Goal: Task Accomplishment & Management: Manage account settings

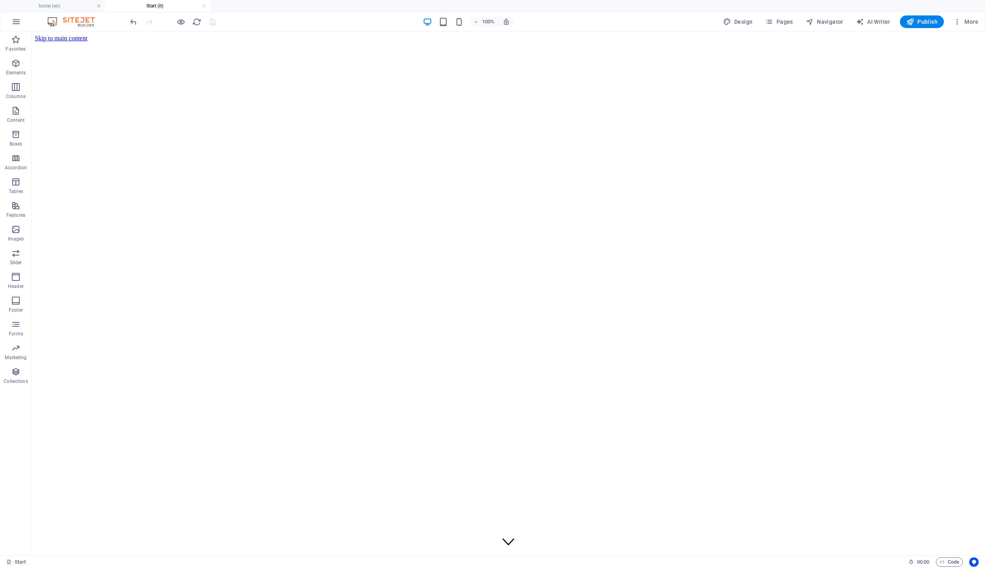
scroll to position [4246, 0]
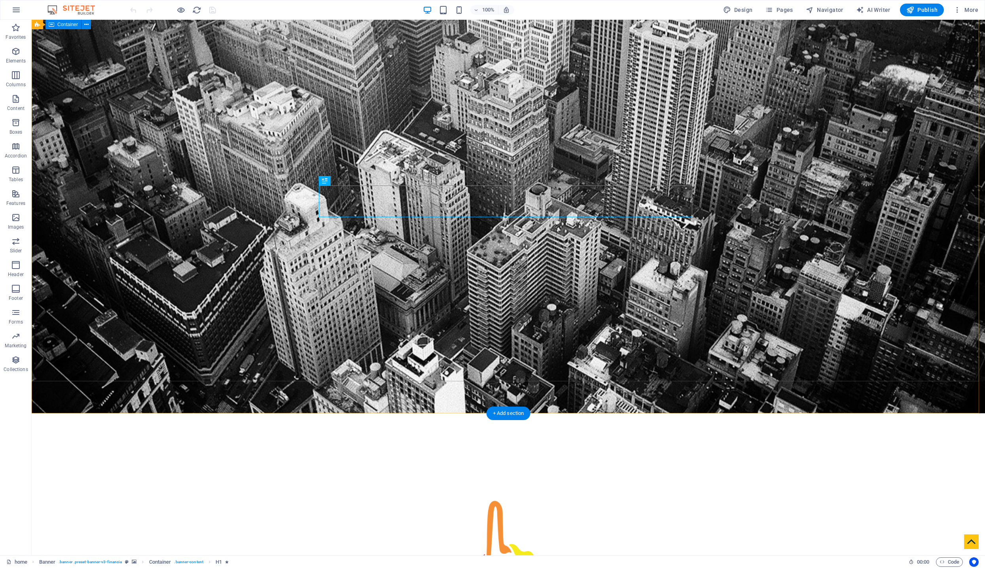
scroll to position [156, 0]
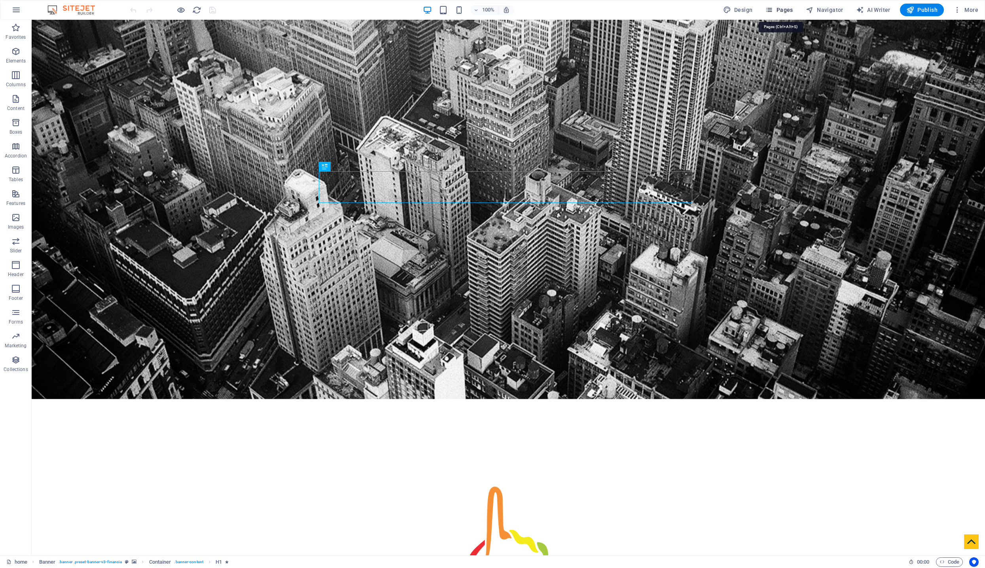
click at [781, 11] on span "Pages" at bounding box center [779, 10] width 28 height 8
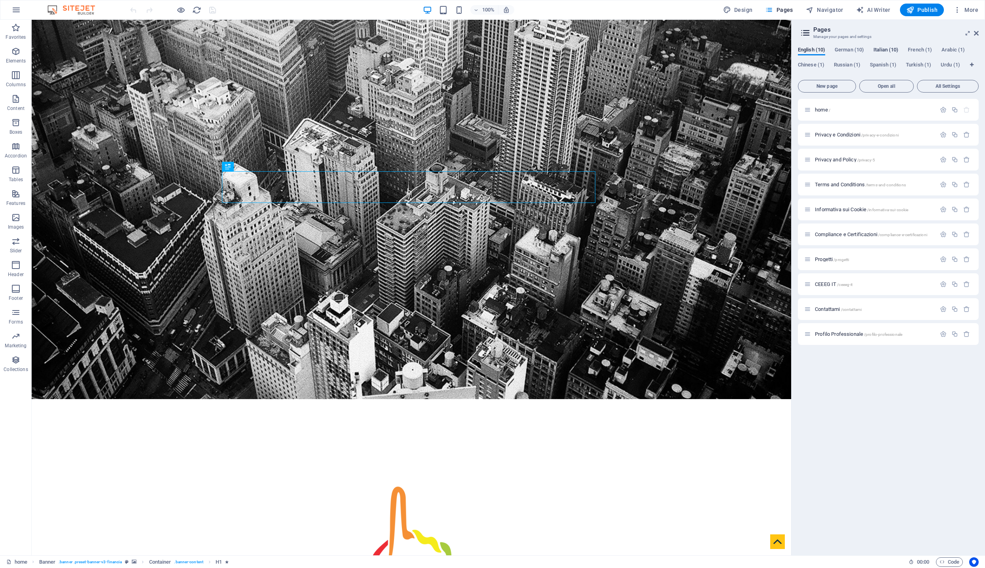
click at [886, 50] on span "Italian (10)" at bounding box center [885, 50] width 25 height 11
click at [836, 110] on p "Start /" at bounding box center [874, 109] width 119 height 5
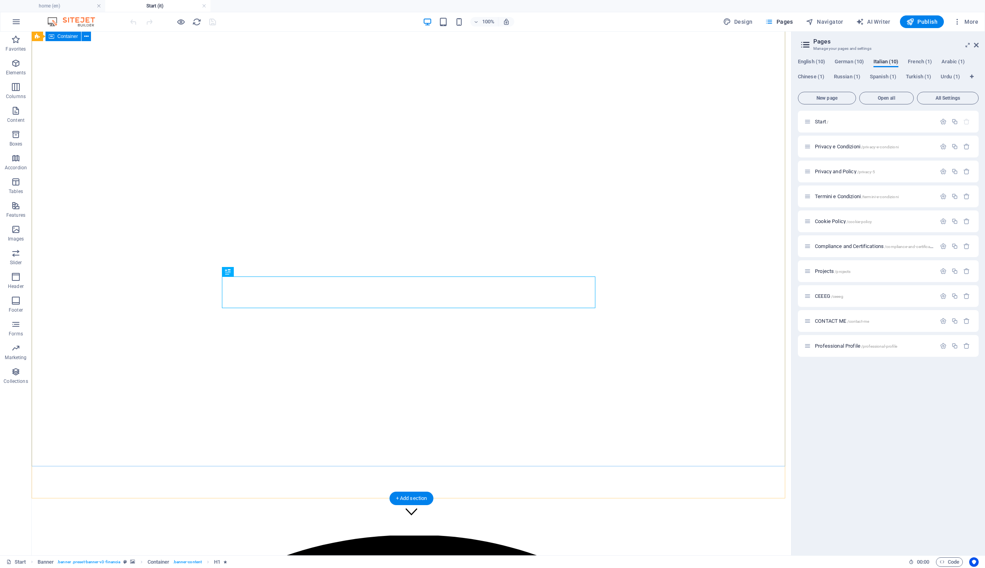
scroll to position [0, 0]
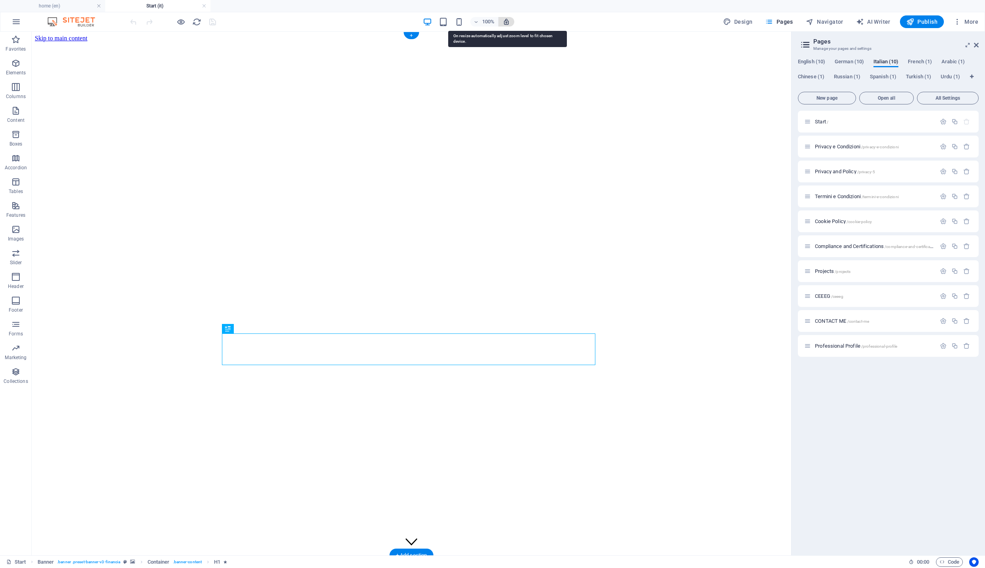
click at [507, 22] on icon "button" at bounding box center [506, 21] width 7 height 7
click at [507, 24] on icon "button" at bounding box center [506, 21] width 7 height 7
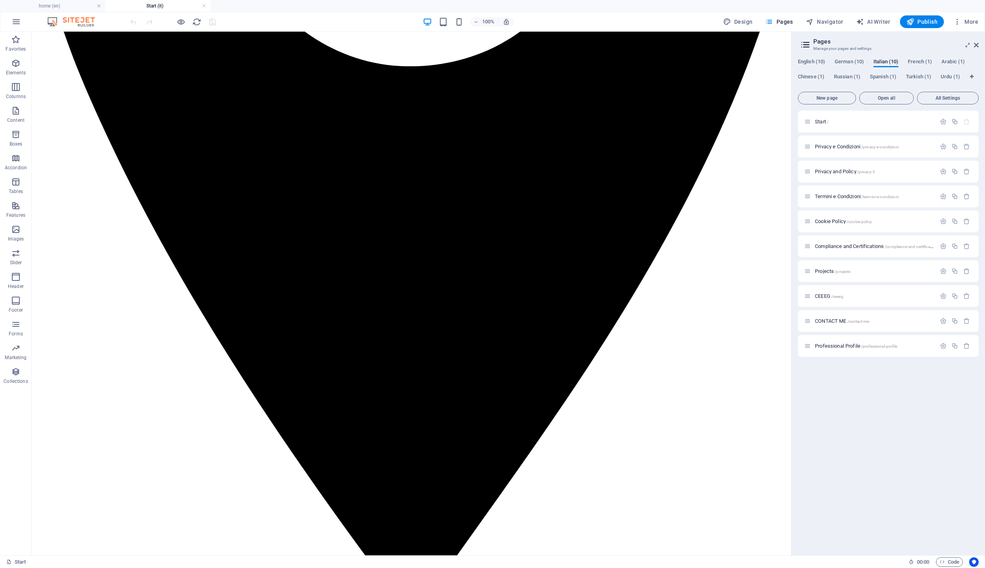
scroll to position [1228, 0]
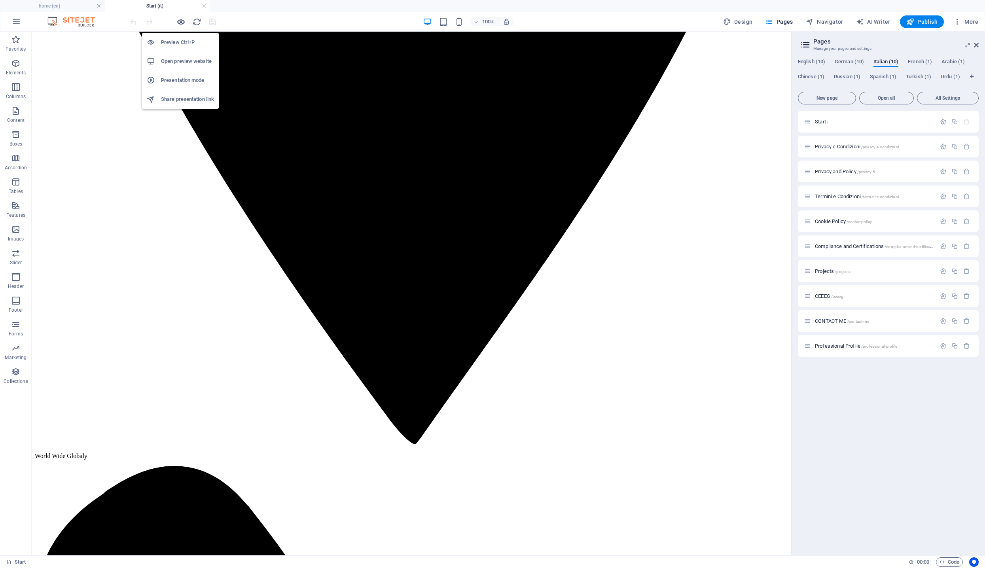
click at [181, 23] on icon "button" at bounding box center [180, 21] width 9 height 9
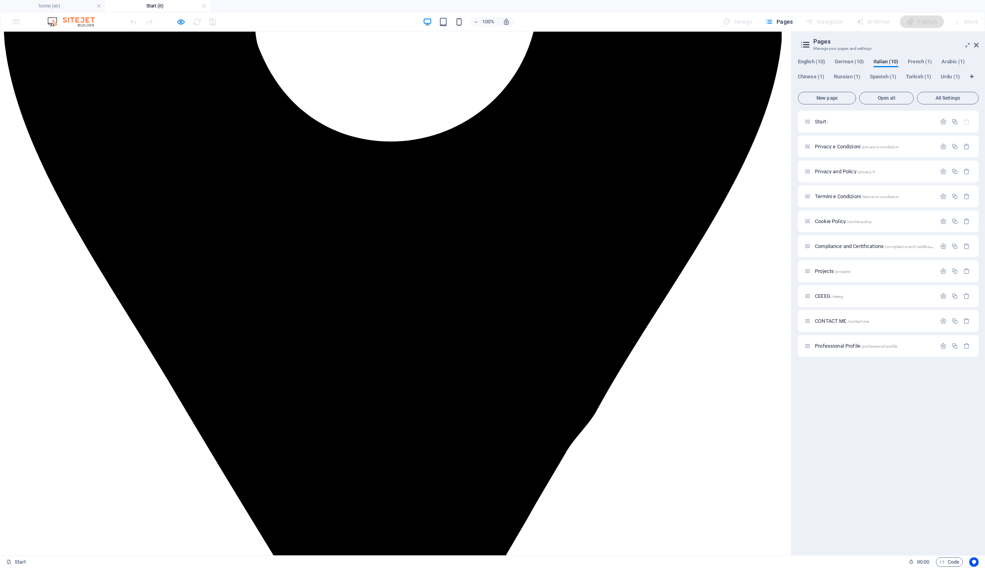
scroll to position [3867, 0]
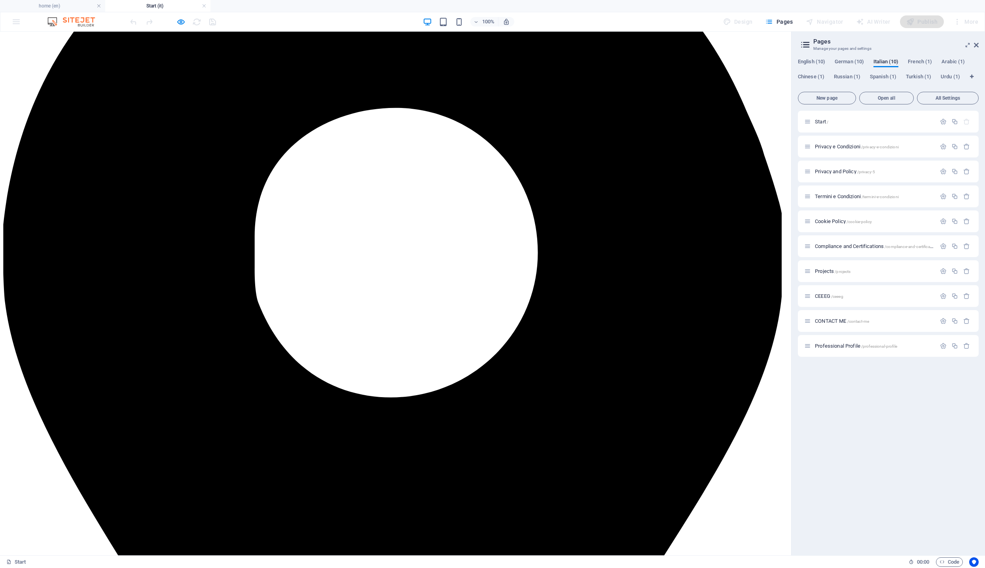
scroll to position [3561, 0]
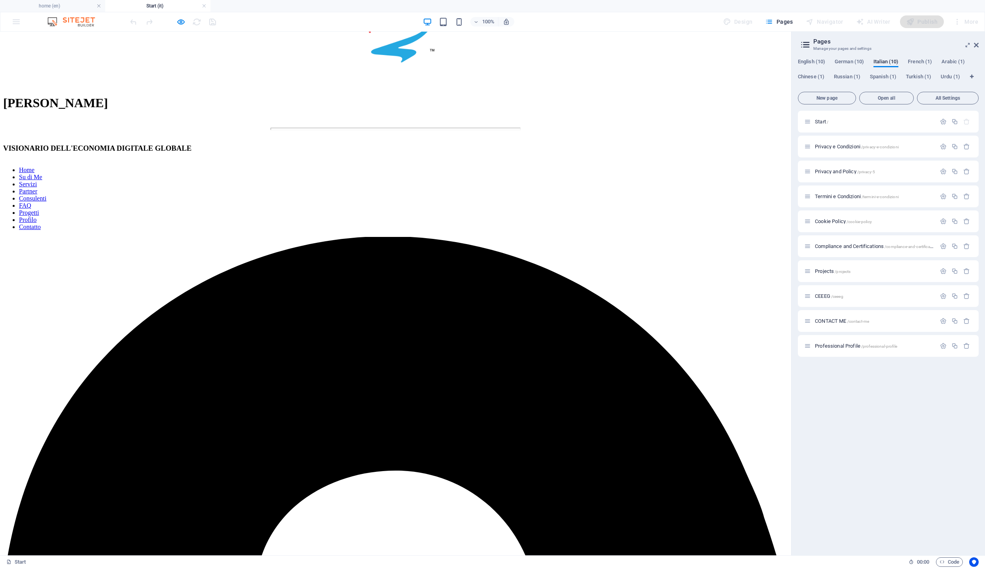
scroll to position [3211, 0]
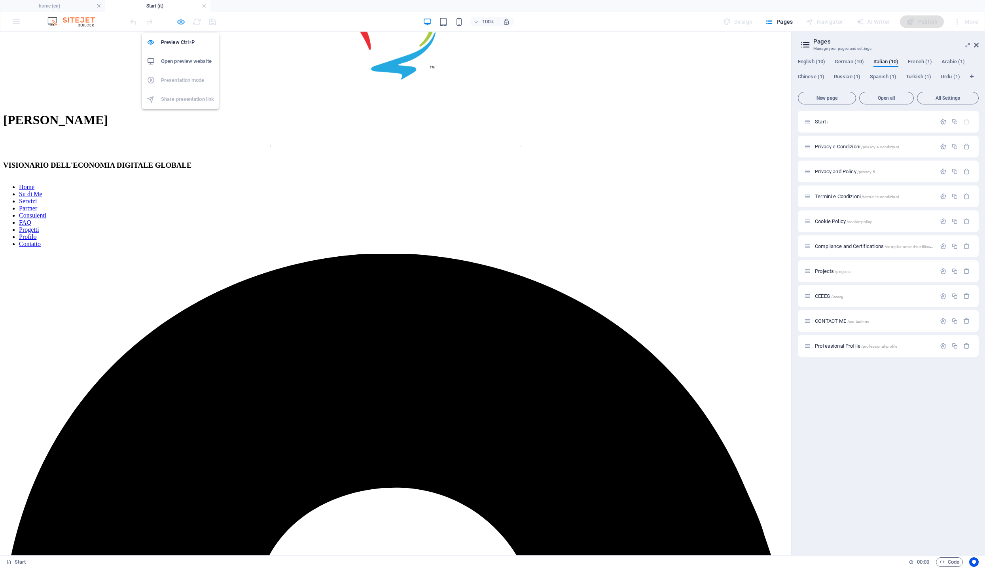
click at [178, 22] on icon "button" at bounding box center [180, 21] width 9 height 9
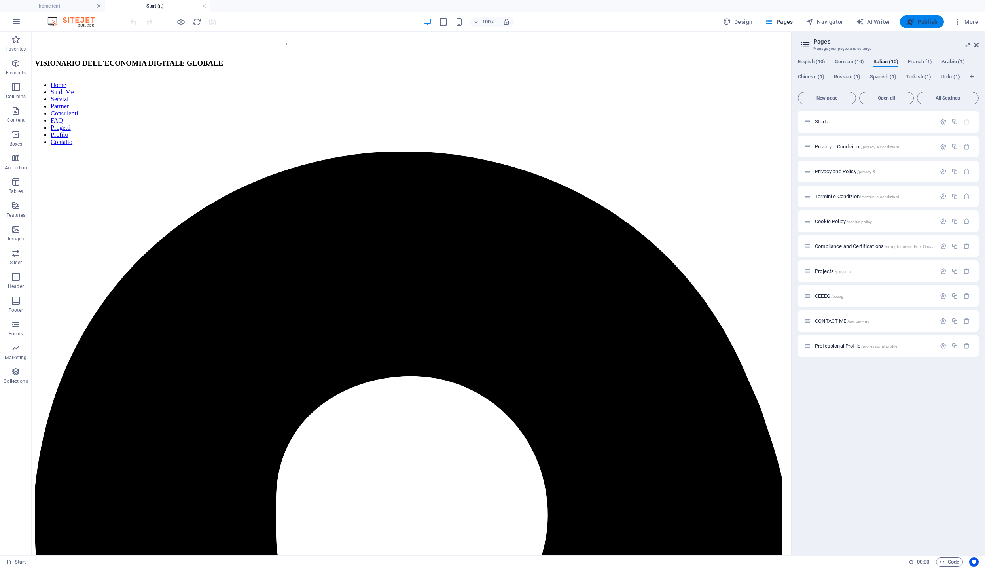
click at [921, 24] on span "Publish" at bounding box center [921, 22] width 31 height 8
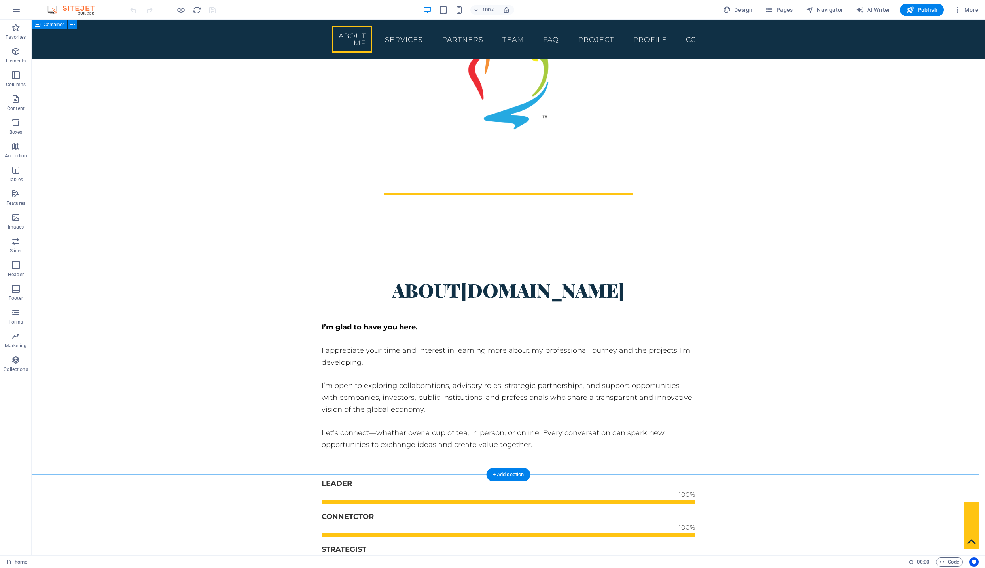
scroll to position [977, 0]
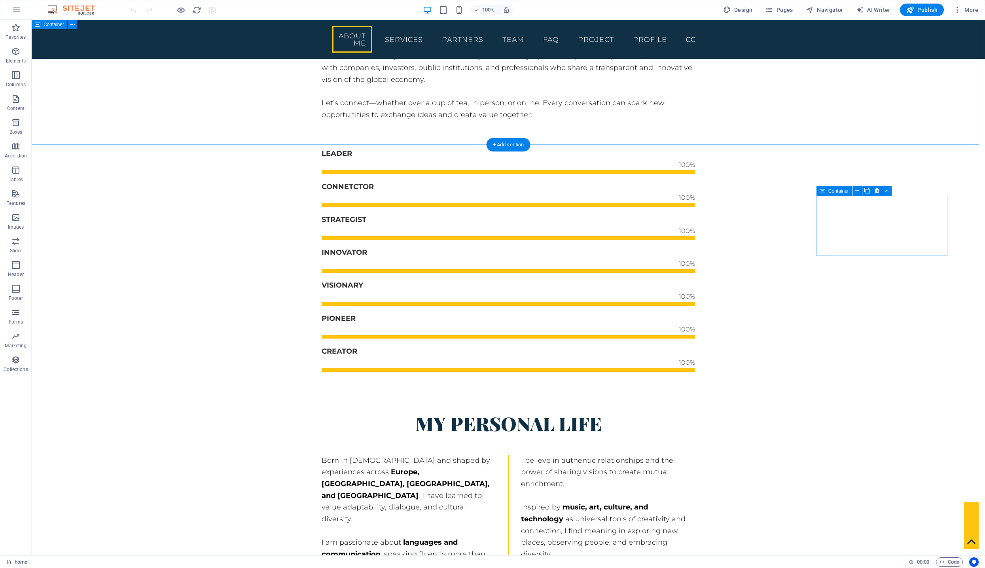
click at [707, 87] on div "About giuseppedimuro.com I’m glad to have you here. I appreciate your time and …" at bounding box center [508, 302] width 953 height 770
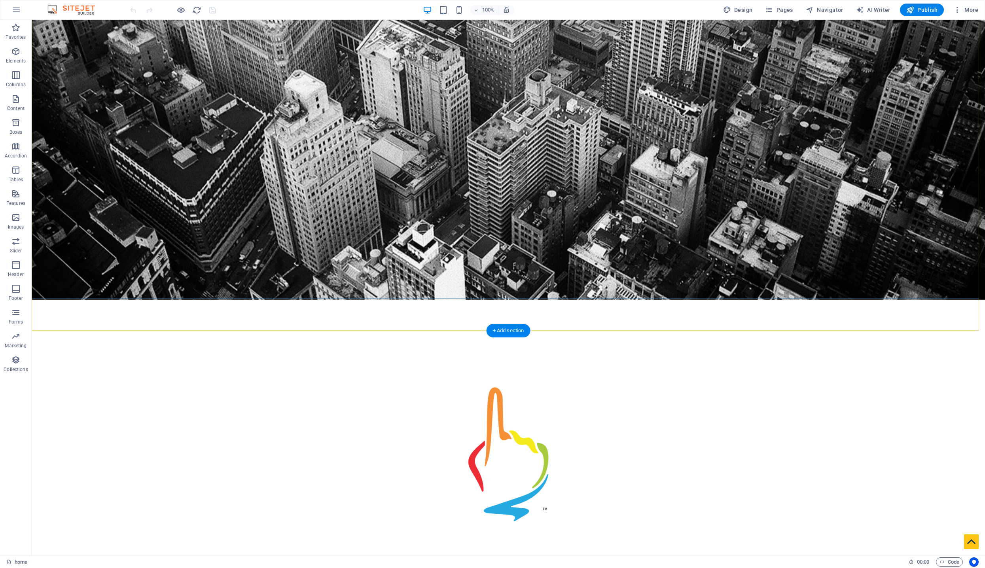
scroll to position [0, 0]
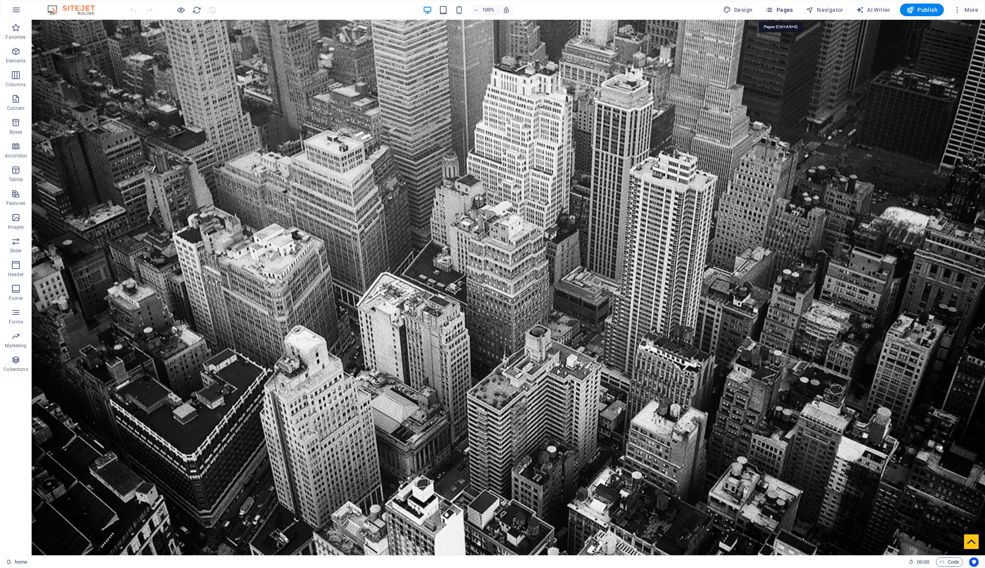
click at [789, 11] on span "Pages" at bounding box center [779, 10] width 28 height 8
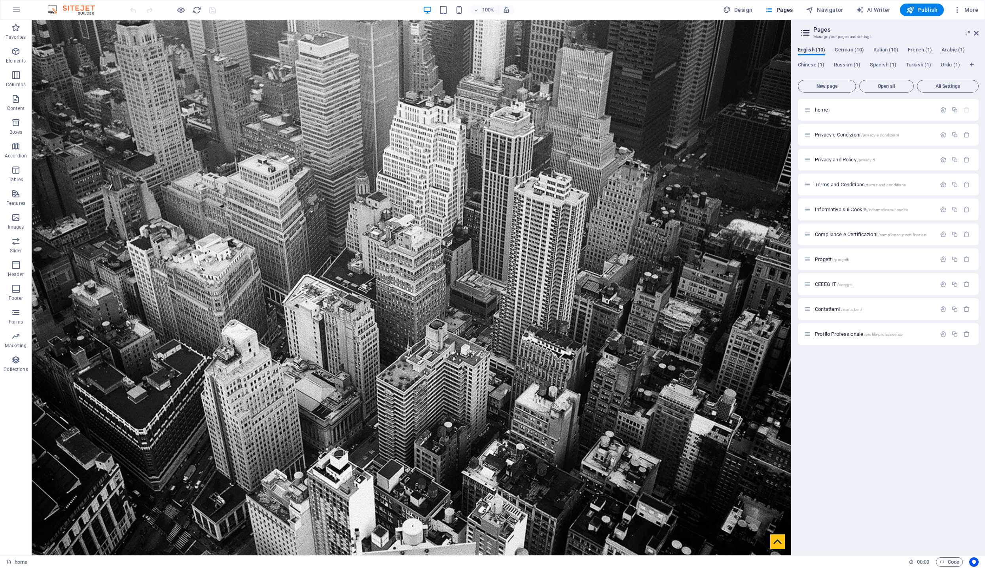
click at [889, 43] on div "English (10) German (10) Italian (10) French (1) Arabic (1) Chinese (1) Russian…" at bounding box center [887, 297] width 193 height 515
click at [889, 46] on div "English (10) German (10) Italian (10) French (1) Arabic (1) Chinese (1) Russian…" at bounding box center [887, 297] width 193 height 515
click at [889, 50] on span "Italian (10)" at bounding box center [885, 50] width 25 height 11
click at [844, 110] on p "Start /" at bounding box center [874, 109] width 119 height 5
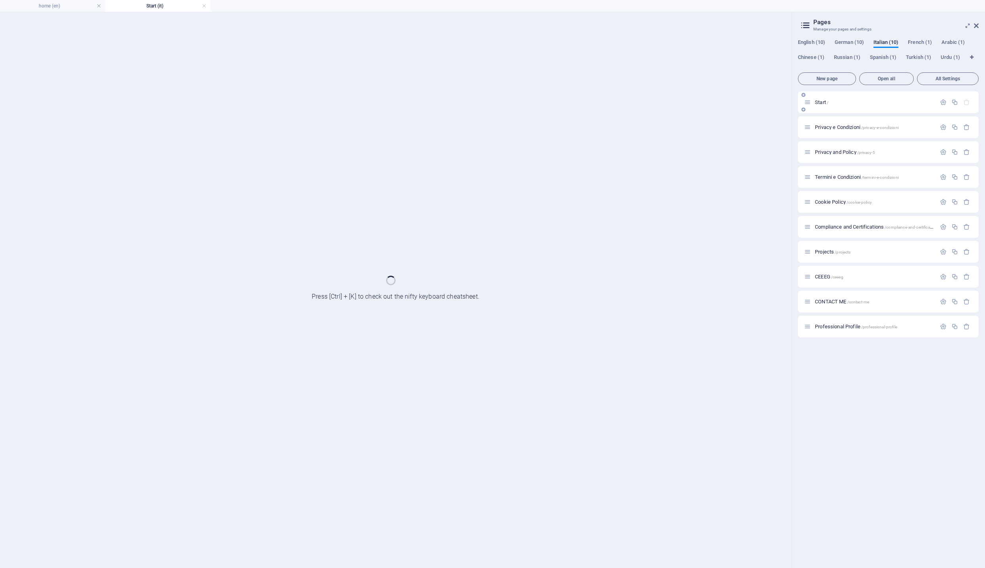
click at [844, 110] on div "Start /" at bounding box center [888, 102] width 181 height 22
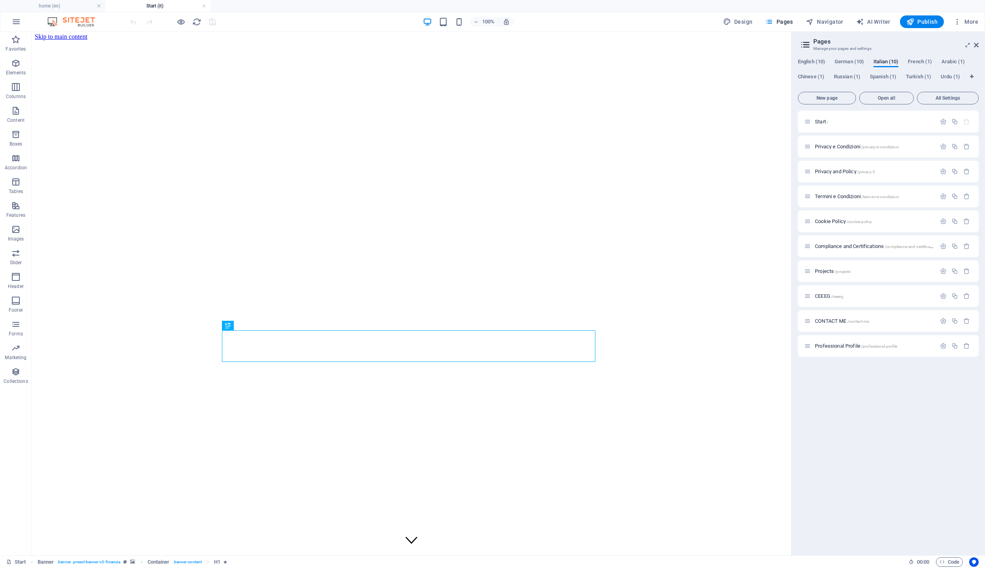
scroll to position [125, 0]
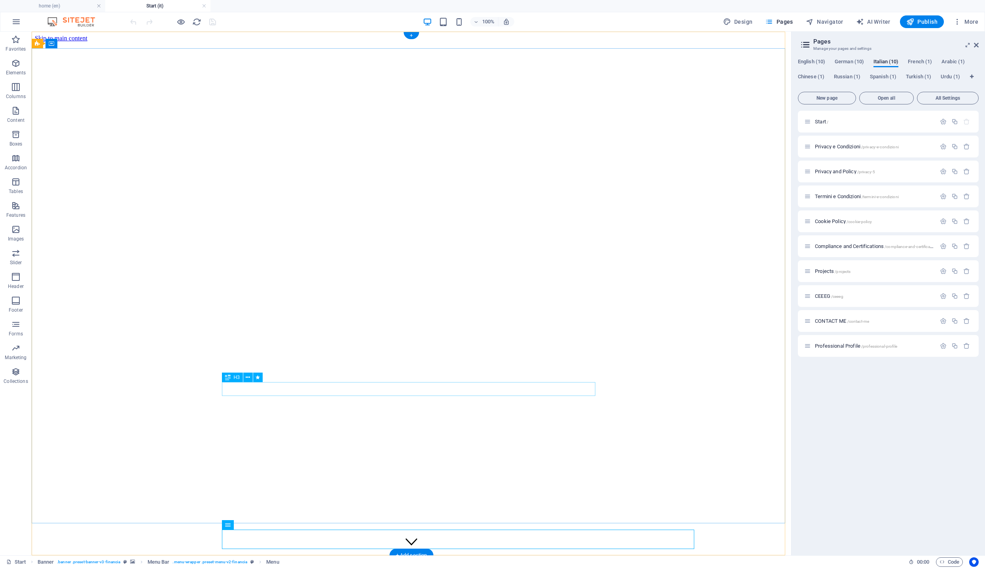
scroll to position [178, 0]
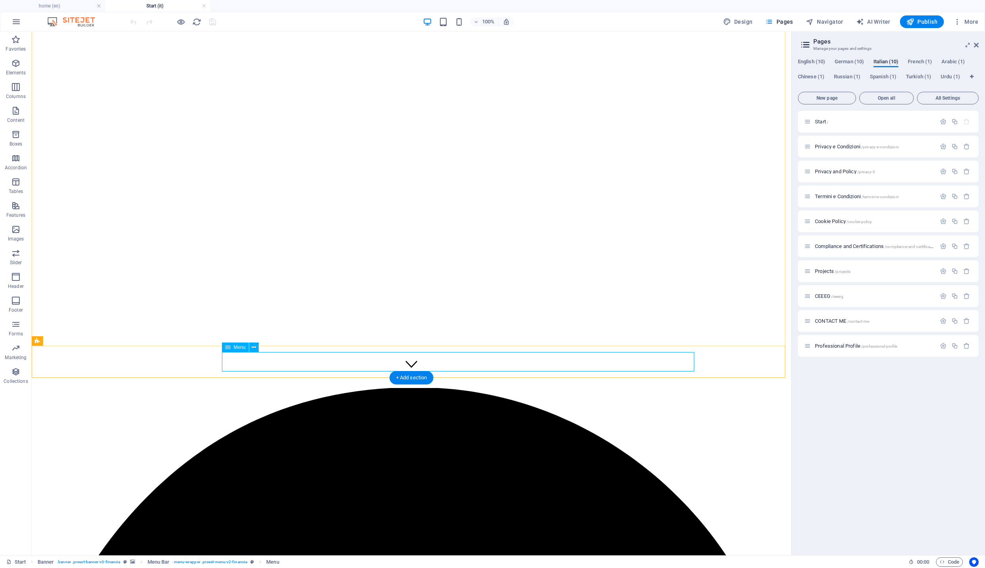
select select
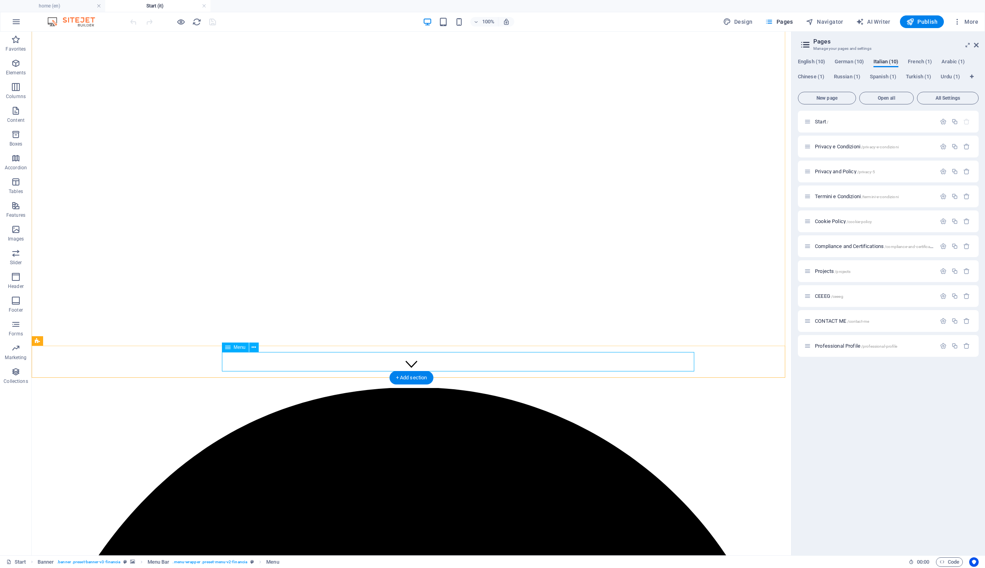
select select
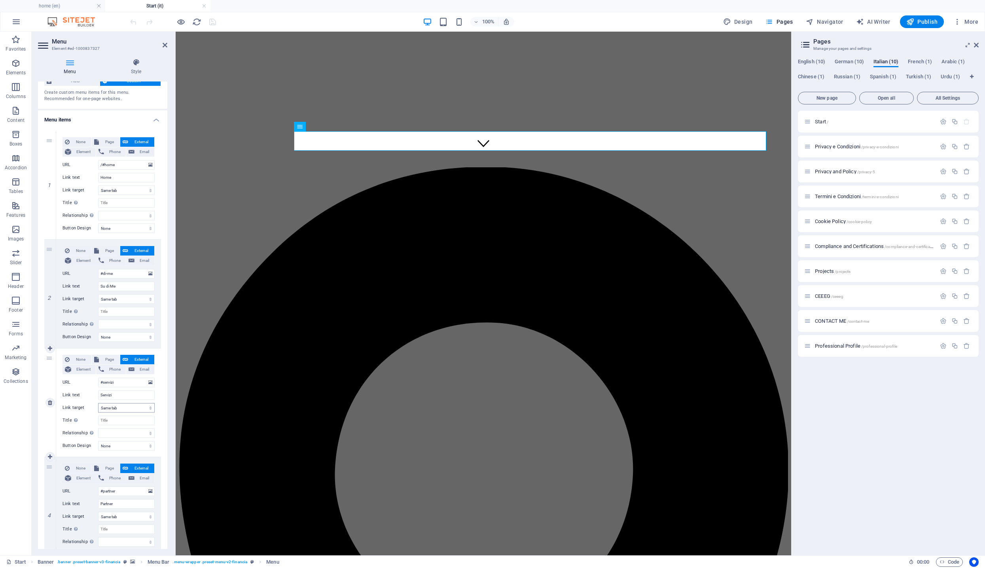
scroll to position [380, 0]
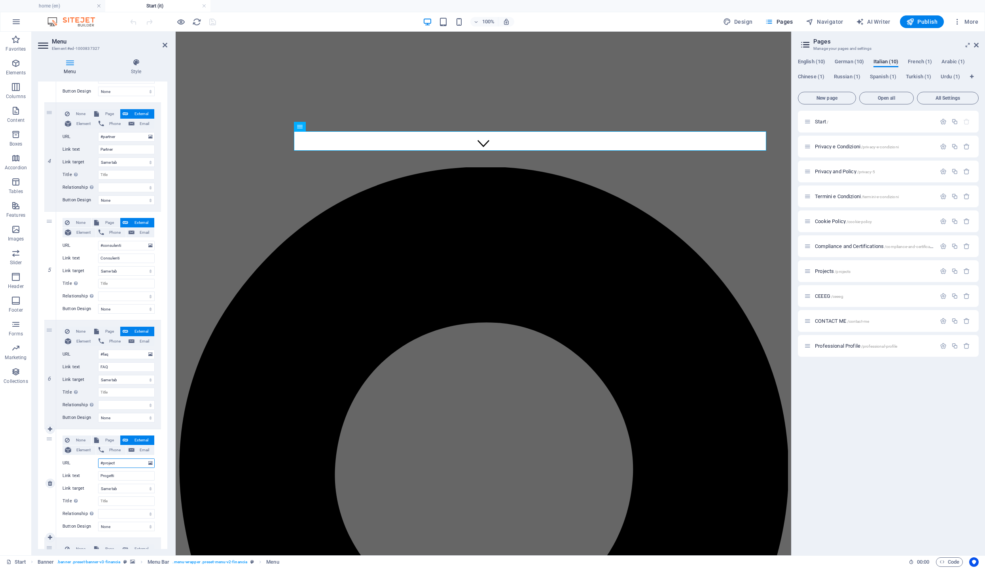
click at [124, 464] on input "#project" at bounding box center [126, 462] width 57 height 9
type input "#p"
select select
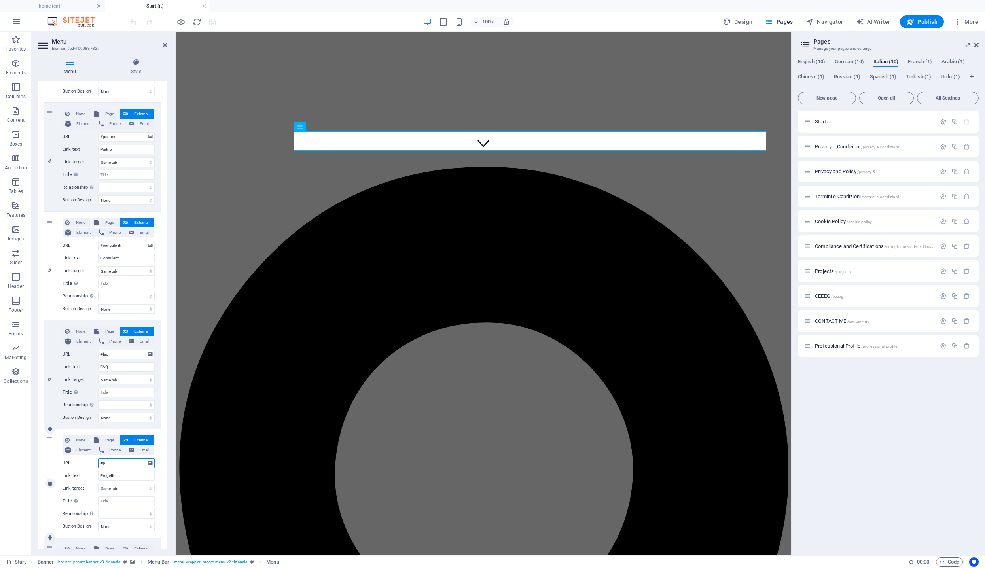
select select
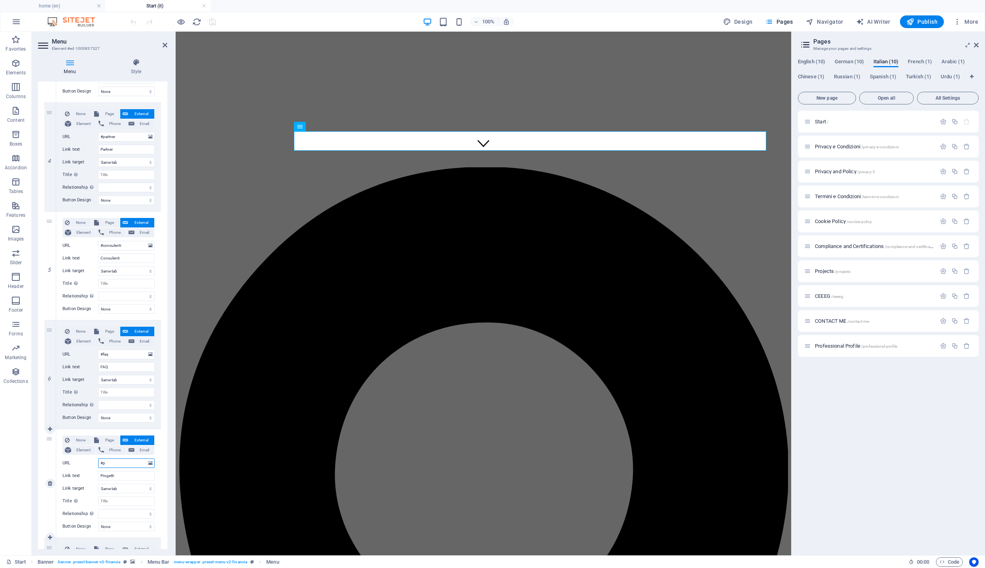
select select
type input "#peogetti"
select select
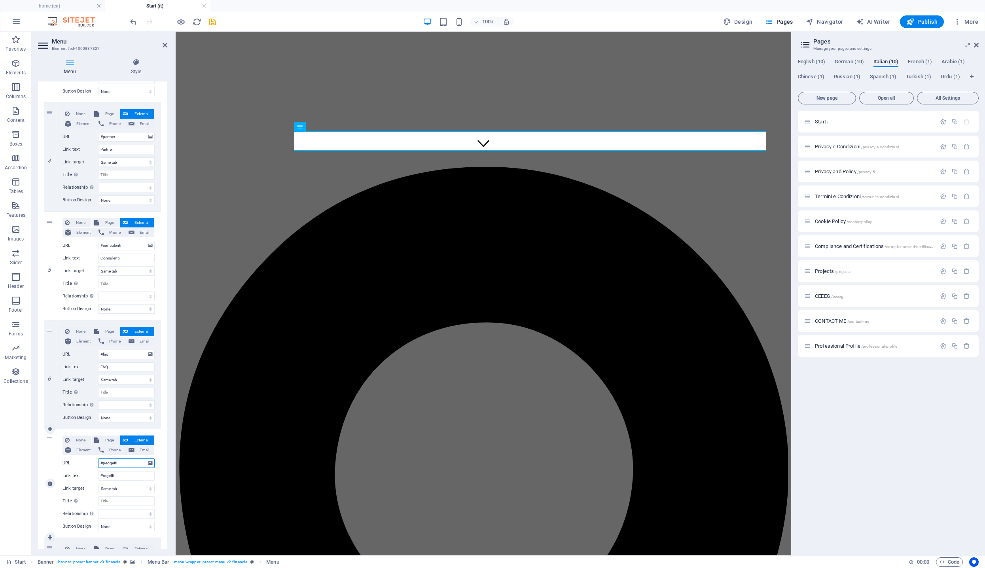
select select
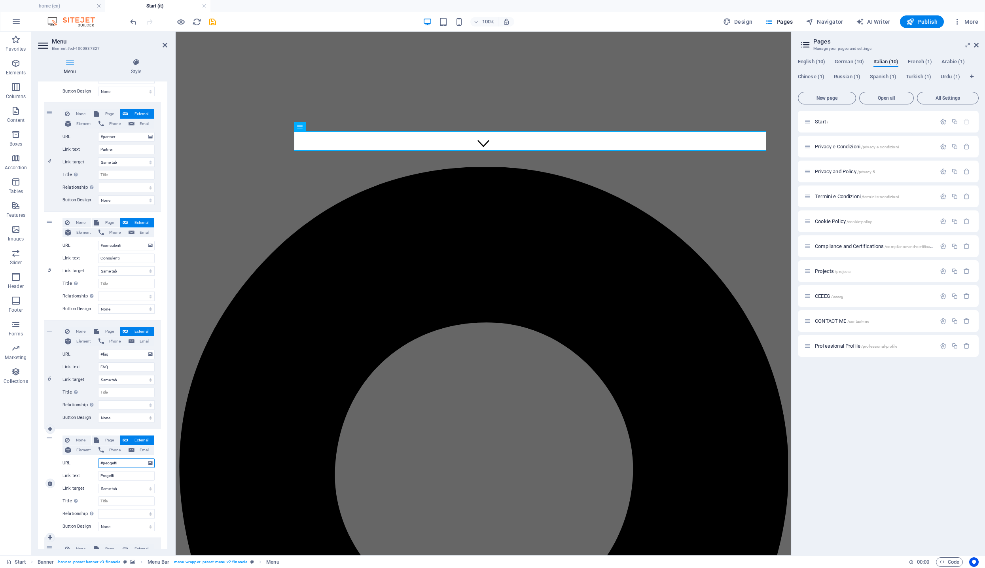
select select
type input "#peogetti"
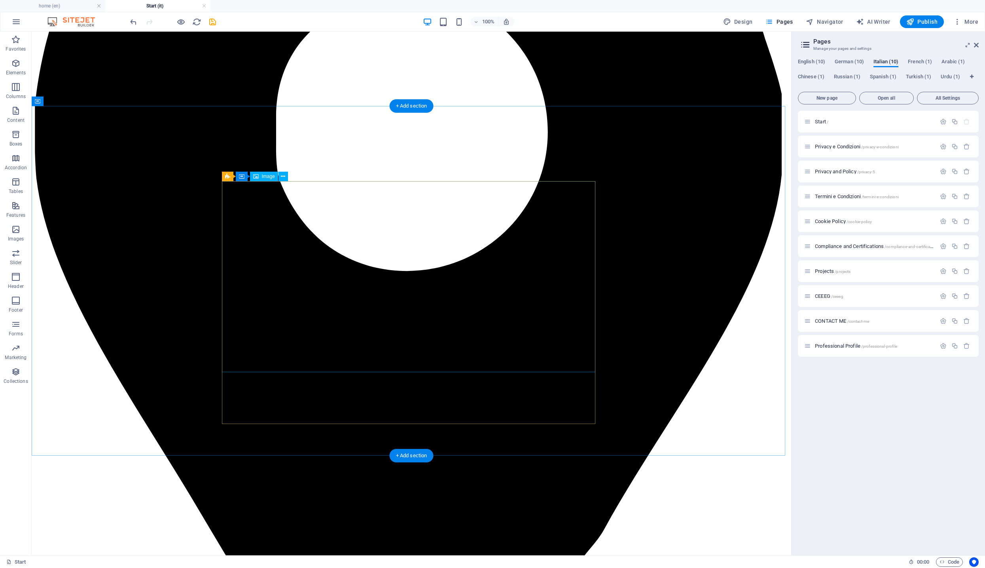
scroll to position [3577, 0]
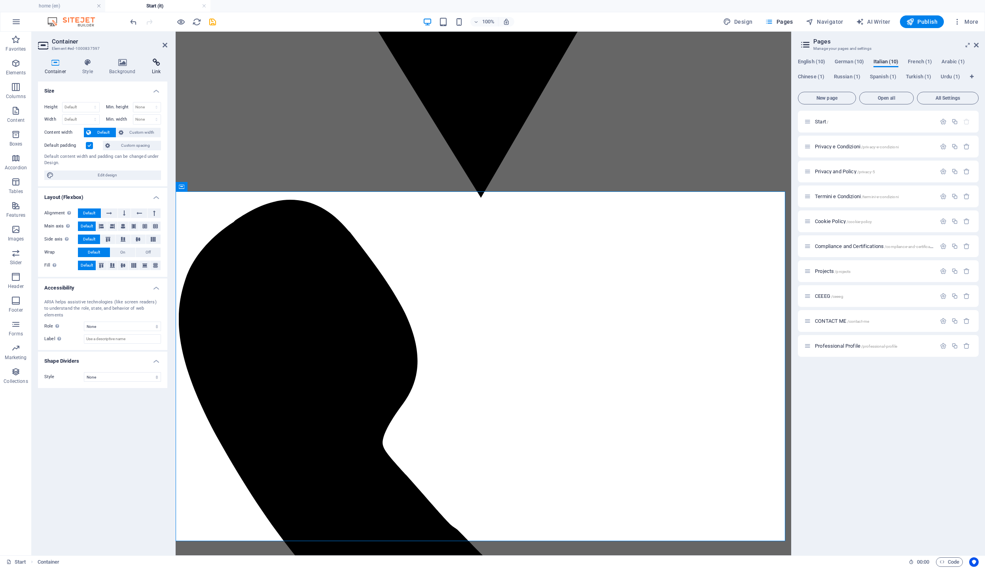
click at [157, 67] on h4 "Link" at bounding box center [156, 67] width 22 height 17
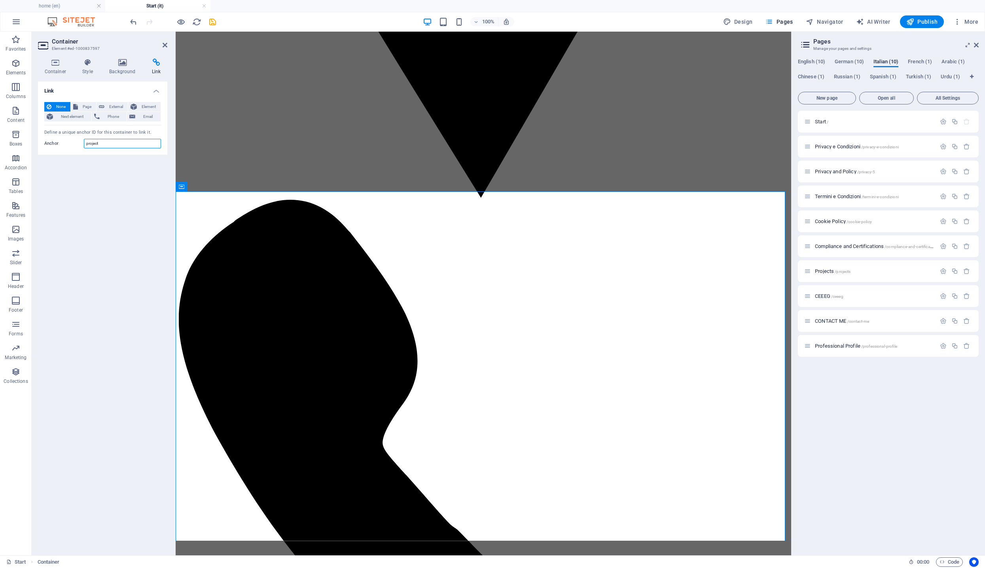
drag, startPoint x: 116, startPoint y: 140, endPoint x: 171, endPoint y: 144, distance: 55.1
click at [171, 144] on div "Container Style Background Link Size Height Default px rem % vh vw Min. height …" at bounding box center [103, 303] width 142 height 503
type input "progetti"
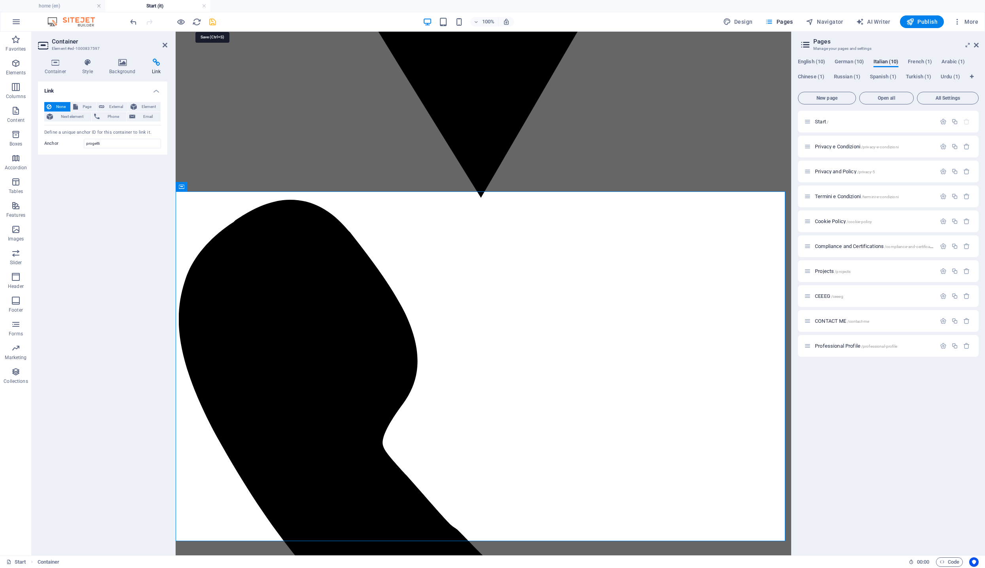
click at [209, 26] on icon "save" at bounding box center [212, 21] width 9 height 9
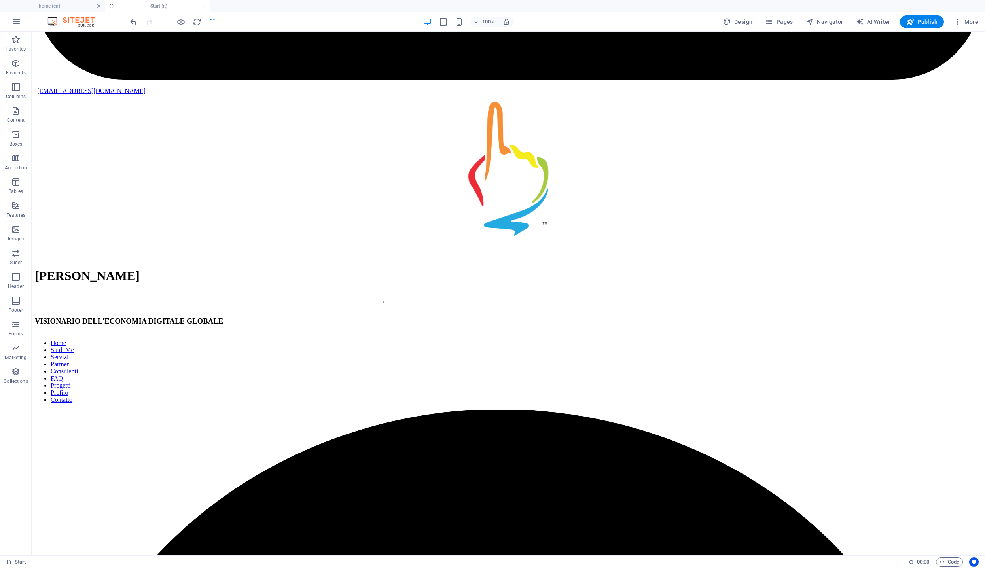
checkbox input "false"
click at [935, 30] on div "100% Design Pages Navigator AI Writer Publish More" at bounding box center [492, 21] width 984 height 19
click at [924, 21] on span "Publish" at bounding box center [921, 22] width 31 height 8
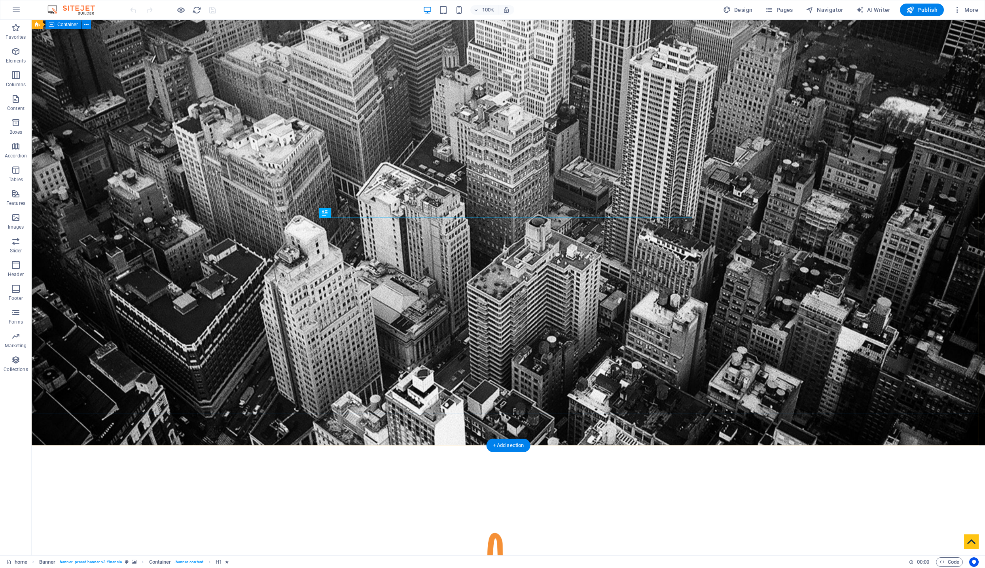
scroll to position [229, 0]
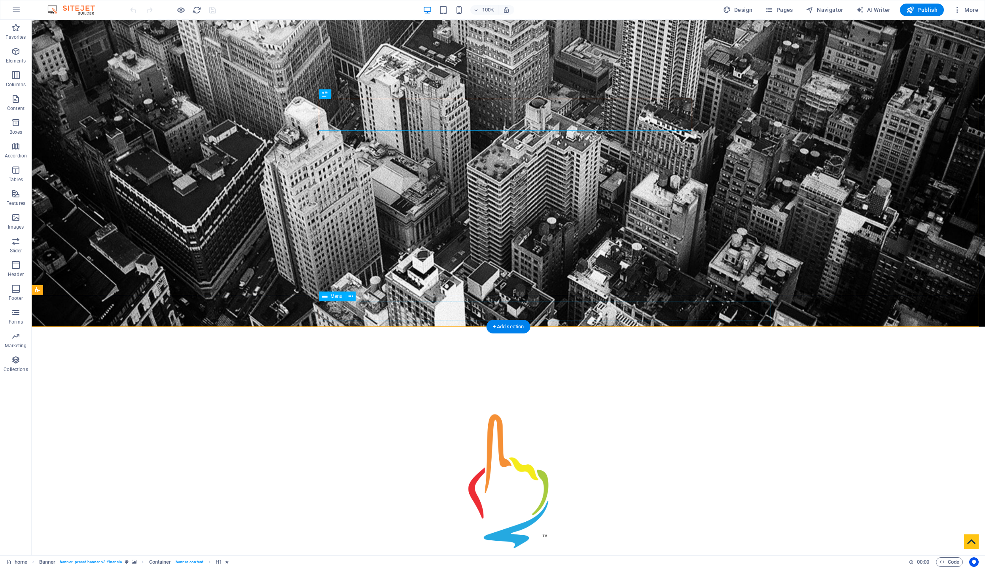
select select
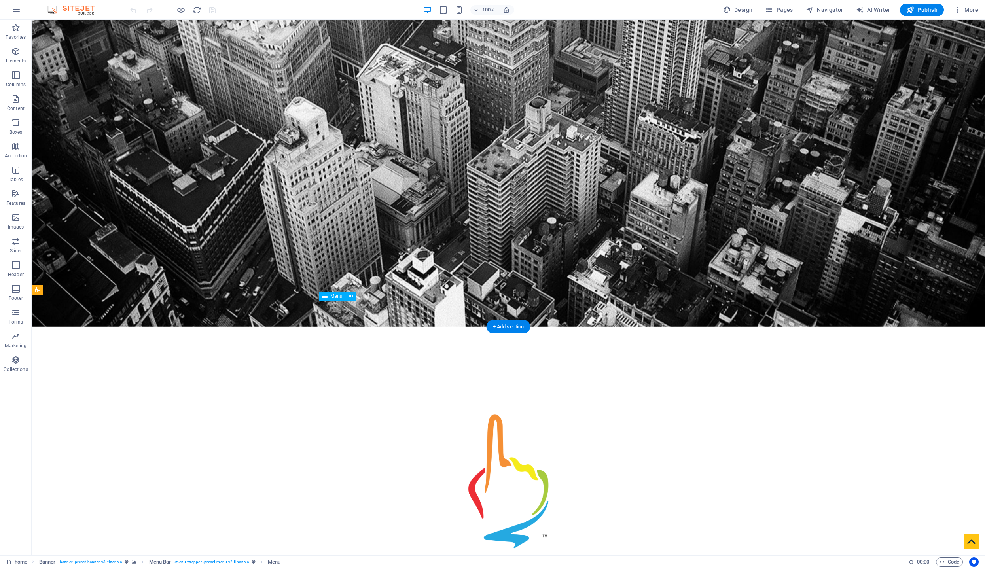
select select
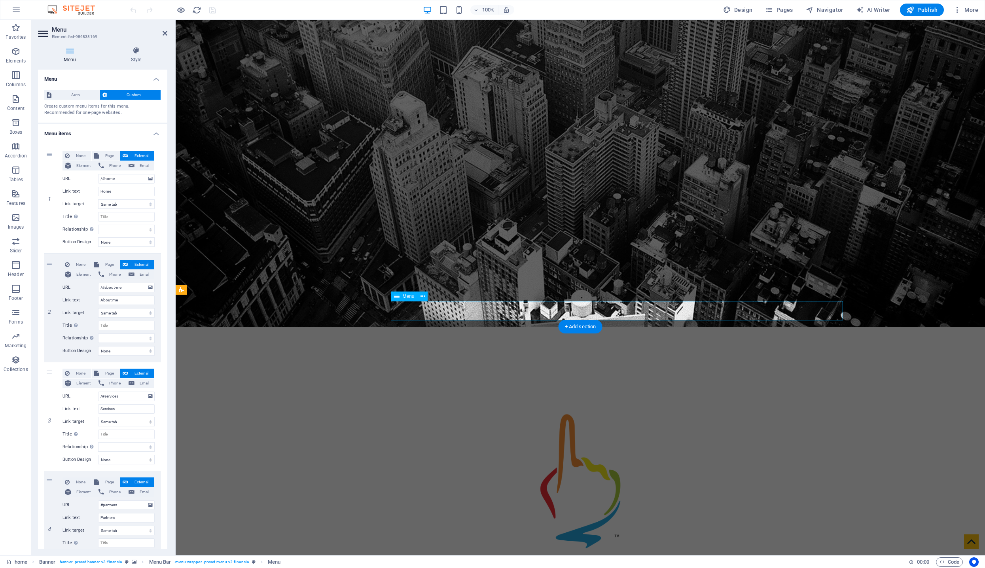
drag, startPoint x: 651, startPoint y: 310, endPoint x: 643, endPoint y: 310, distance: 7.9
click at [790, 11] on span "Pages" at bounding box center [779, 10] width 28 height 8
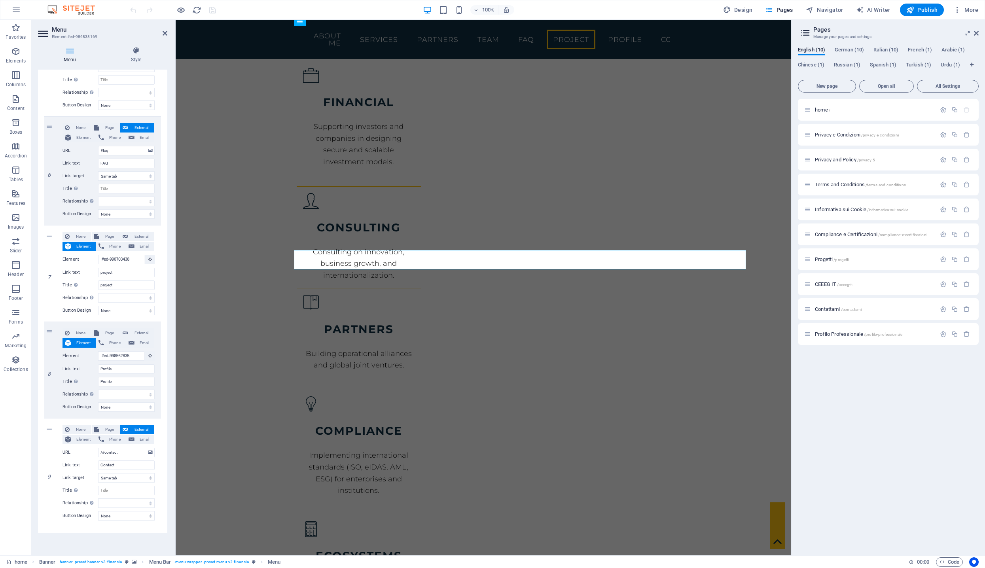
scroll to position [3664, 0]
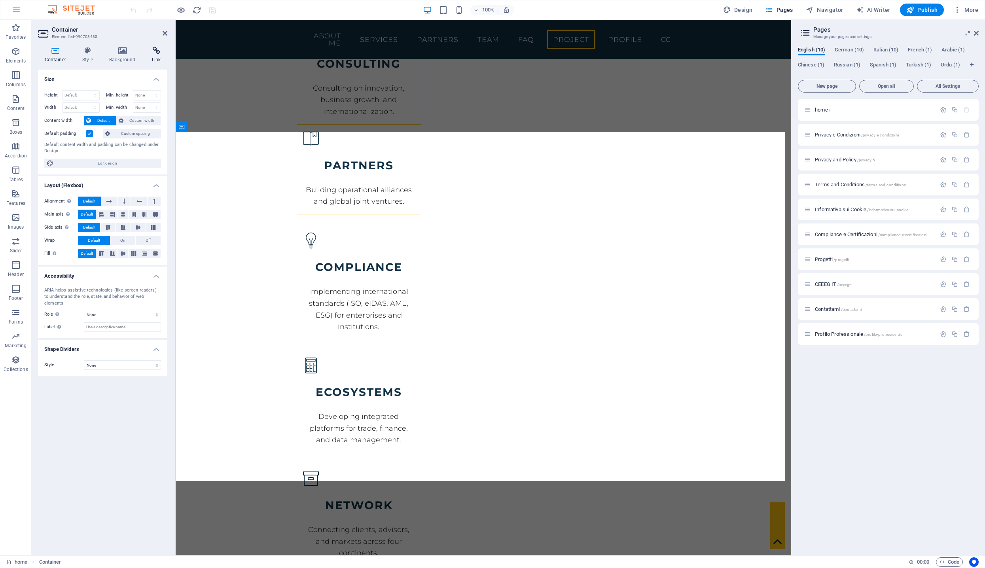
click at [161, 49] on icon at bounding box center [156, 51] width 22 height 8
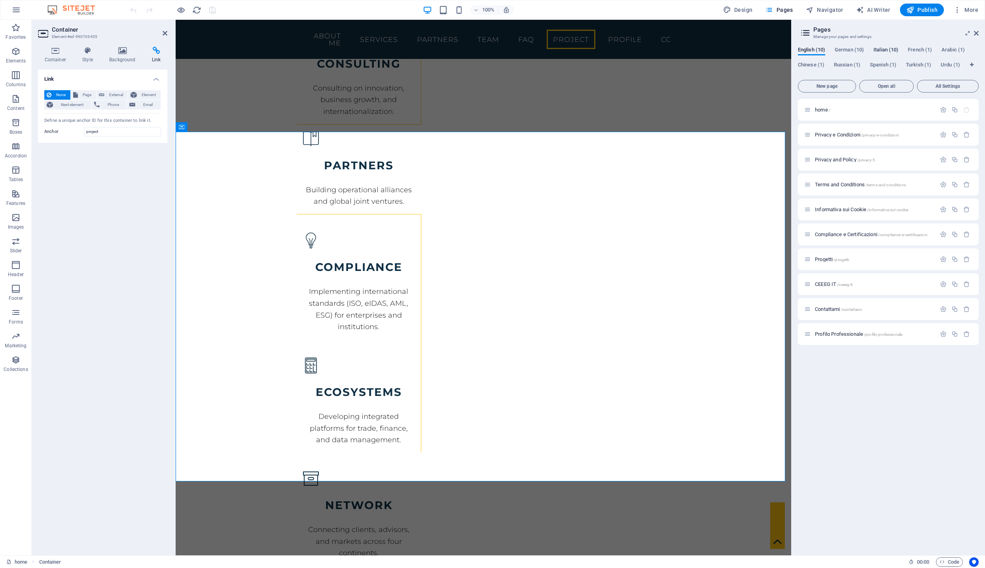
click at [885, 49] on span "Italian (10)" at bounding box center [885, 50] width 25 height 11
click at [153, 45] on div "Container Style Background Link Size Height Default px rem % vh vw Min. height …" at bounding box center [103, 297] width 142 height 515
drag, startPoint x: 107, startPoint y: 132, endPoint x: 86, endPoint y: 127, distance: 21.1
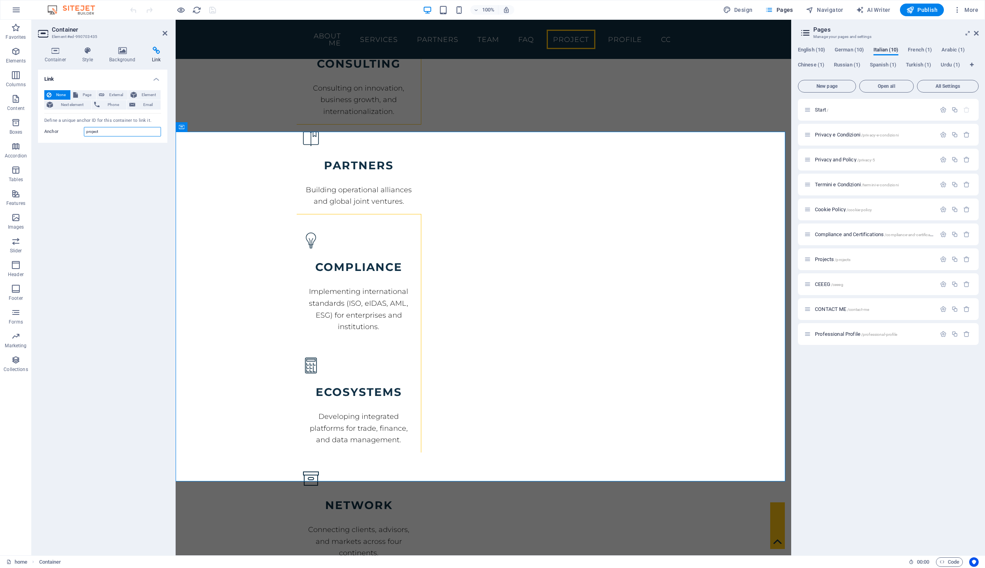
click at [86, 127] on input "project" at bounding box center [122, 131] width 77 height 9
type input "progetti"
click at [601, 35] on nav "Home About me Services Partners Team FAQ project Profile Contact" at bounding box center [483, 39] width 373 height 26
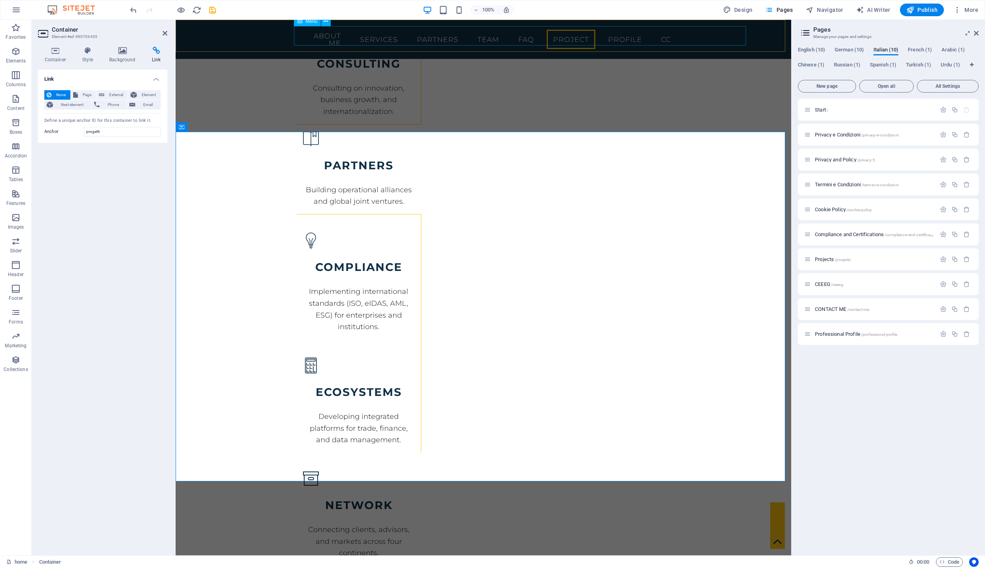
select select
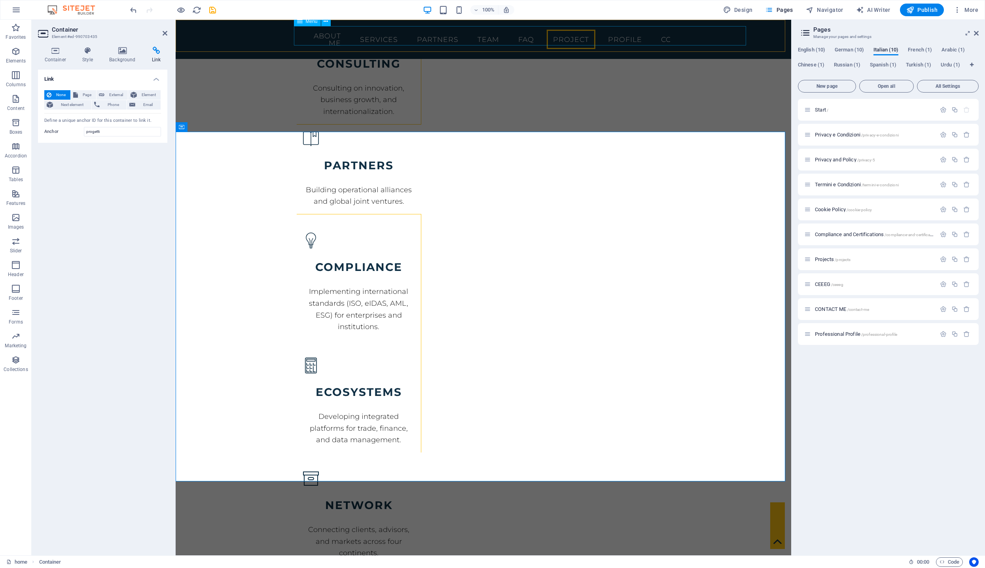
select select
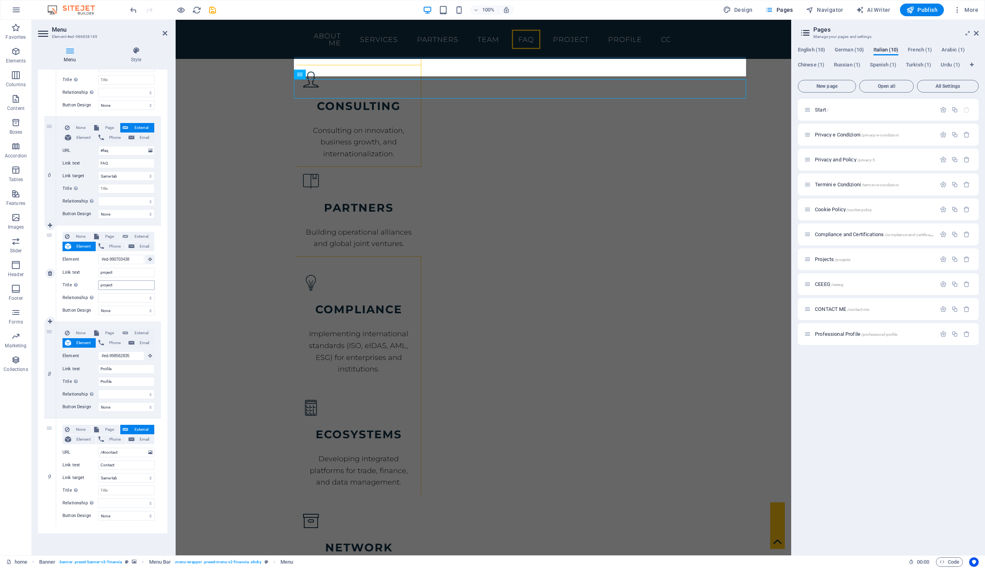
scroll to position [3609, 0]
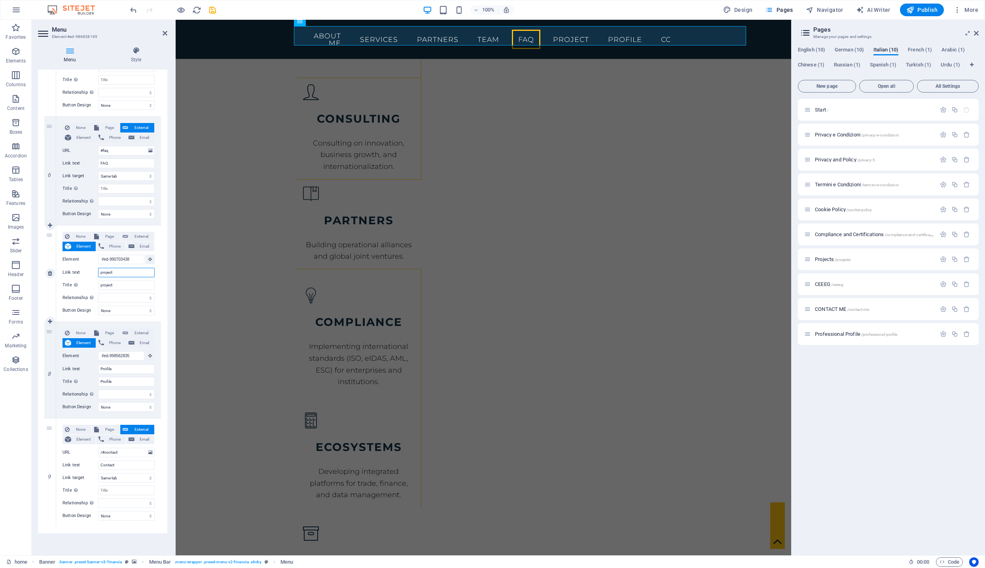
drag, startPoint x: 118, startPoint y: 272, endPoint x: 72, endPoint y: 271, distance: 46.7
click at [72, 271] on div "Link text project" at bounding box center [108, 272] width 92 height 9
type input "progetti"
select select
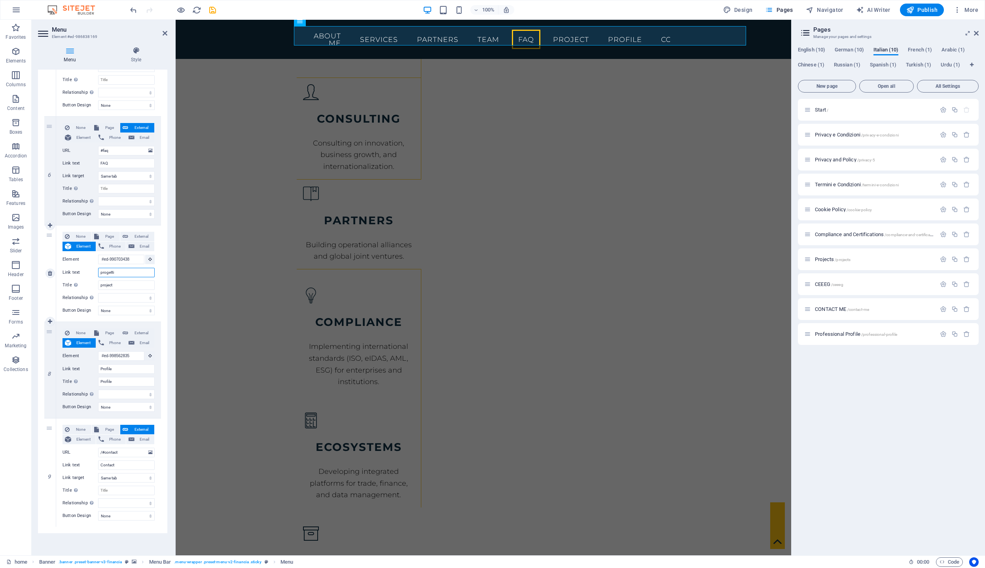
select select
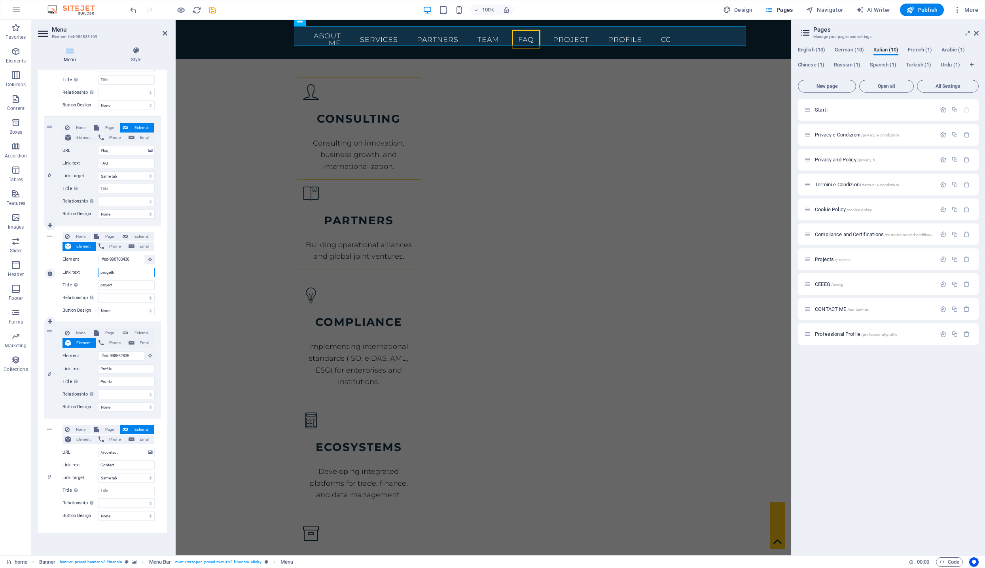
select select
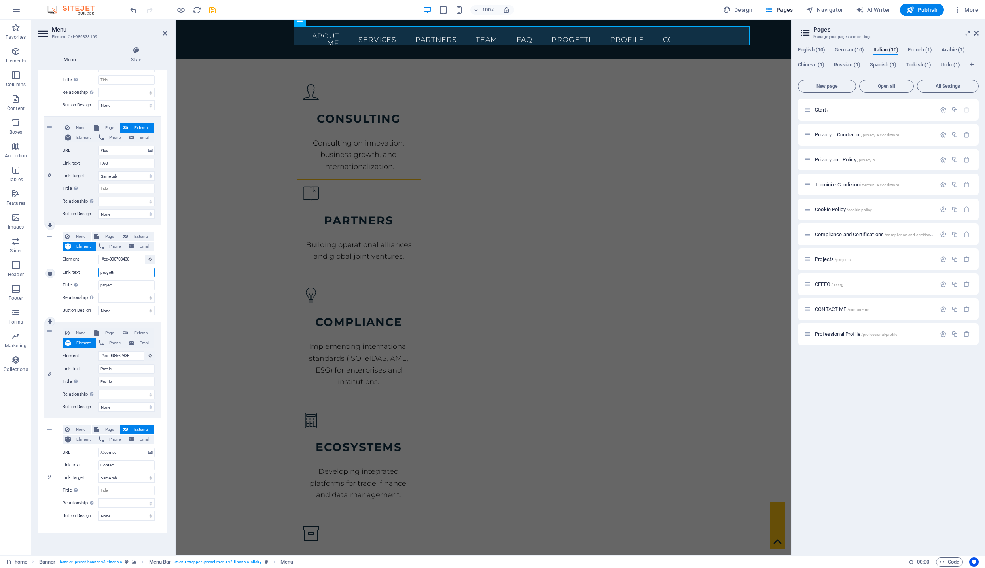
select select
type input "project"
select select
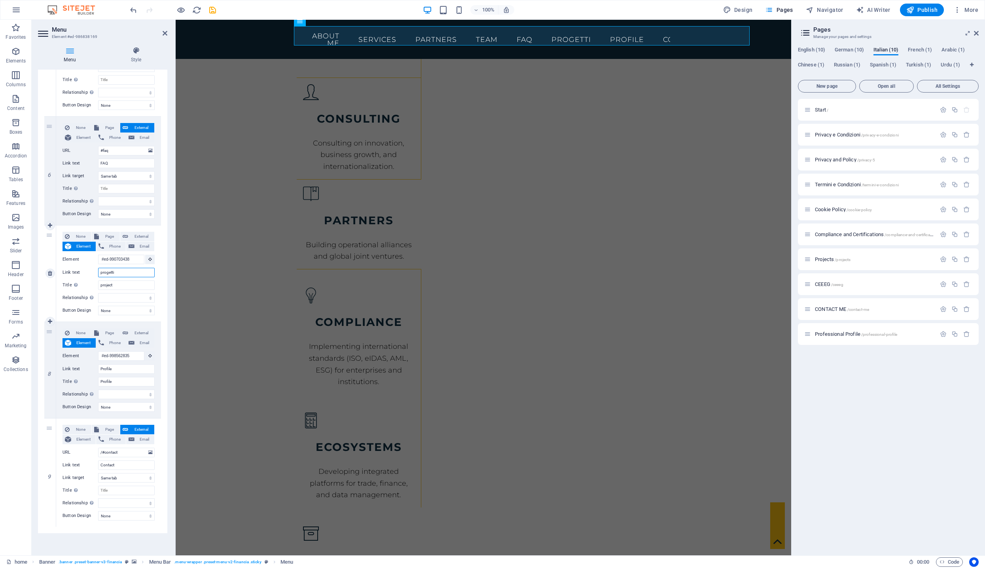
select select
drag, startPoint x: 123, startPoint y: 285, endPoint x: 47, endPoint y: 284, distance: 75.9
click at [50, 286] on div "7 None Page External Element Phone Email Page home Privacy e Condizioni Privacy…" at bounding box center [102, 273] width 117 height 96
type input "Progetti"
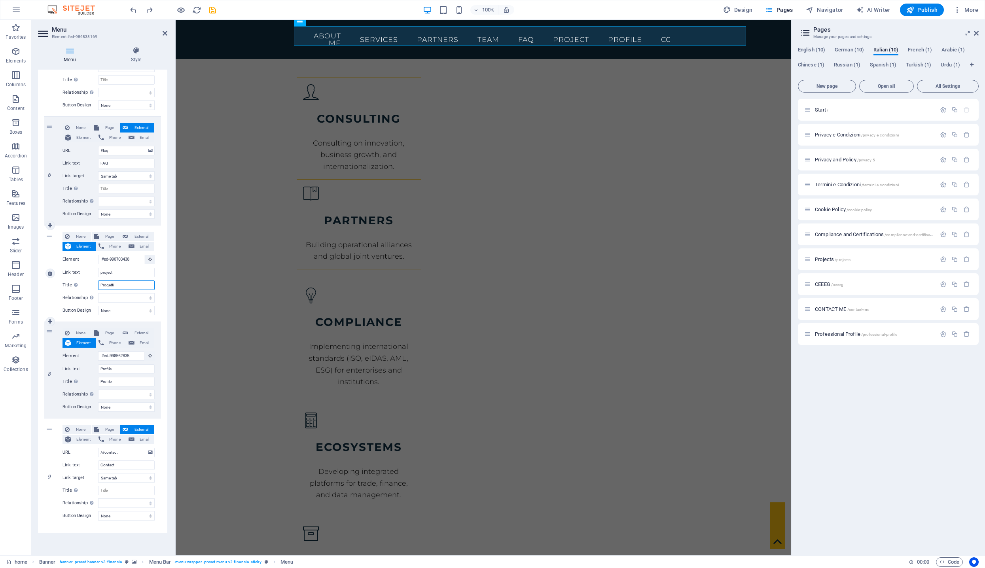
select select
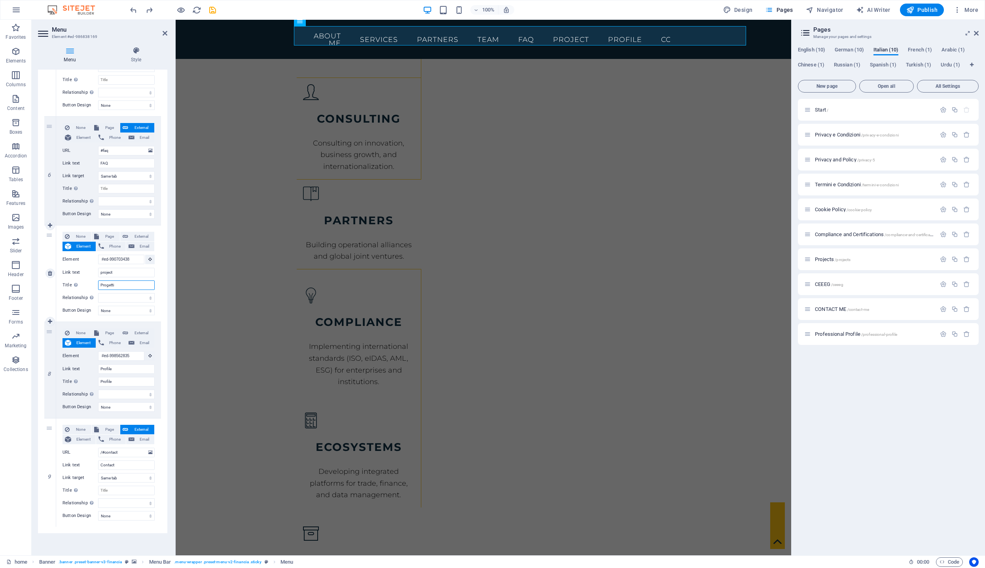
select select
type input "Progetti"
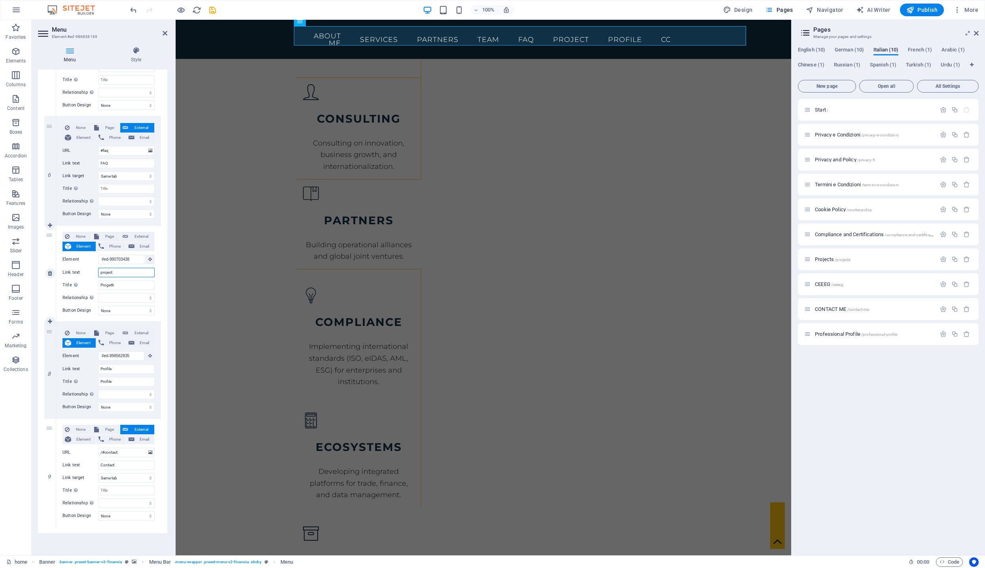
drag, startPoint x: 94, startPoint y: 273, endPoint x: 56, endPoint y: 265, distance: 38.7
click at [62, 269] on div "None Page External Element Phone Email Page home Privacy e Condizioni Privacy a…" at bounding box center [108, 273] width 105 height 96
type input "Progetti"
select select
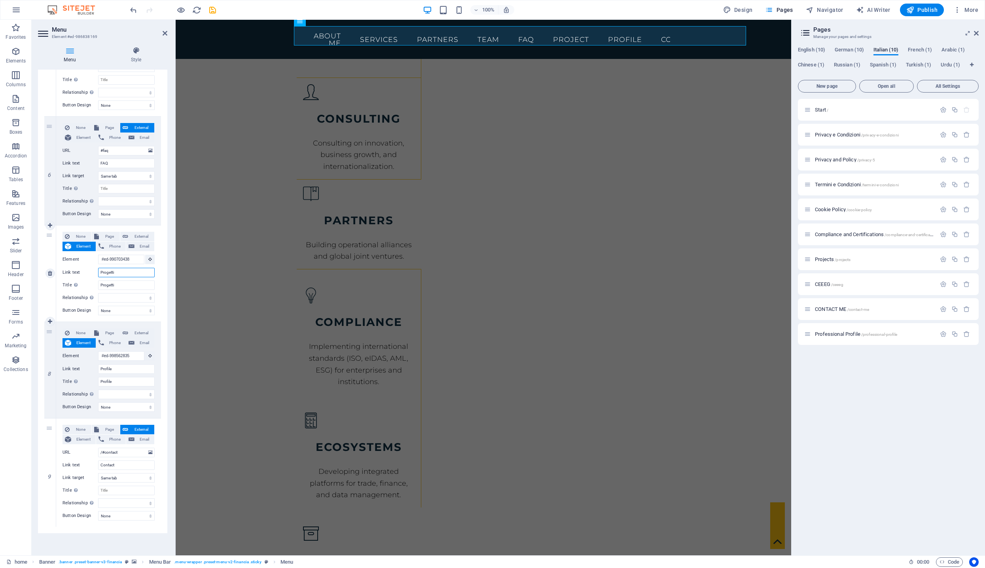
select select
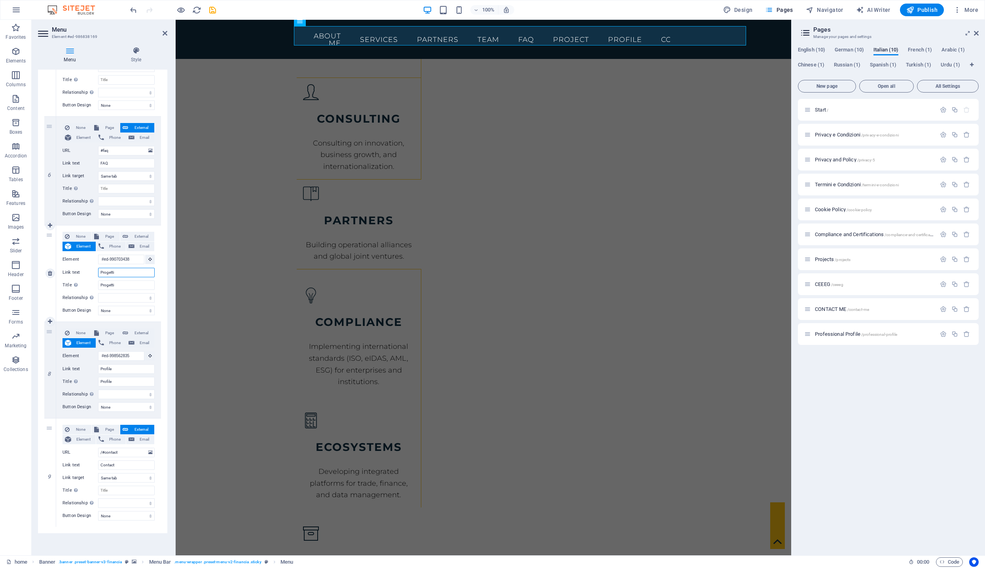
select select
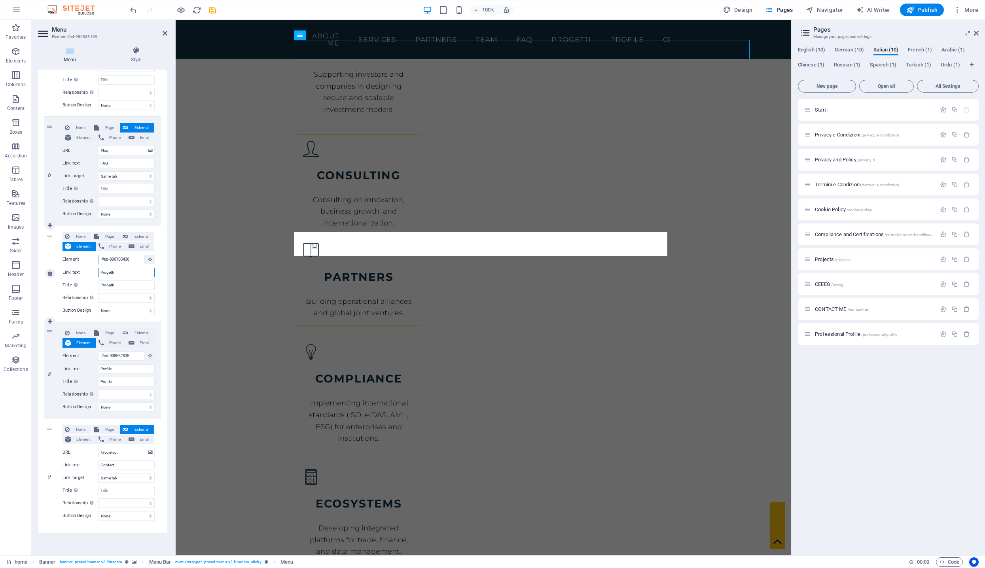
scroll to position [3551, 0]
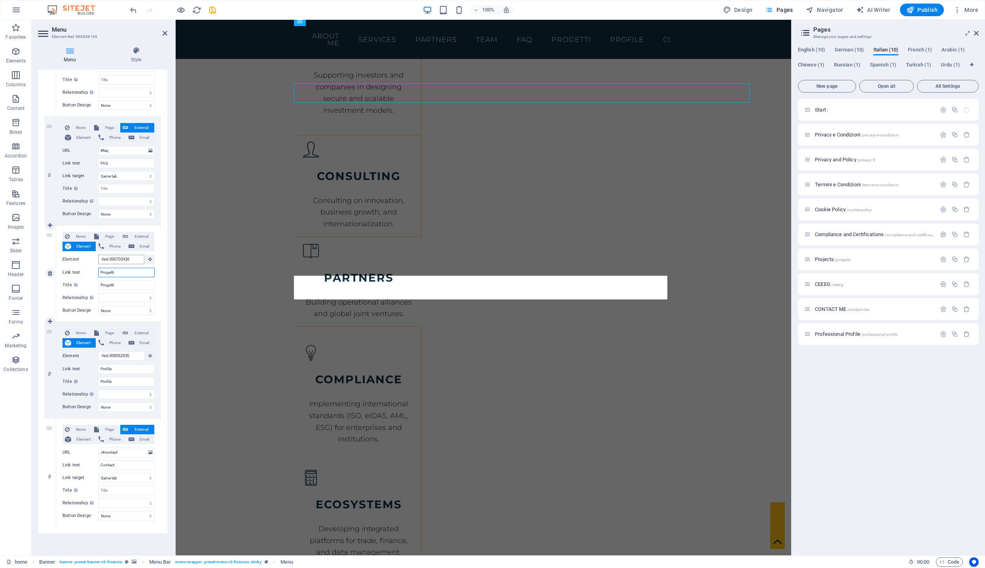
type input "Progetti"
click at [123, 260] on input "#ed-990703438" at bounding box center [121, 259] width 46 height 9
type input "p"
select select
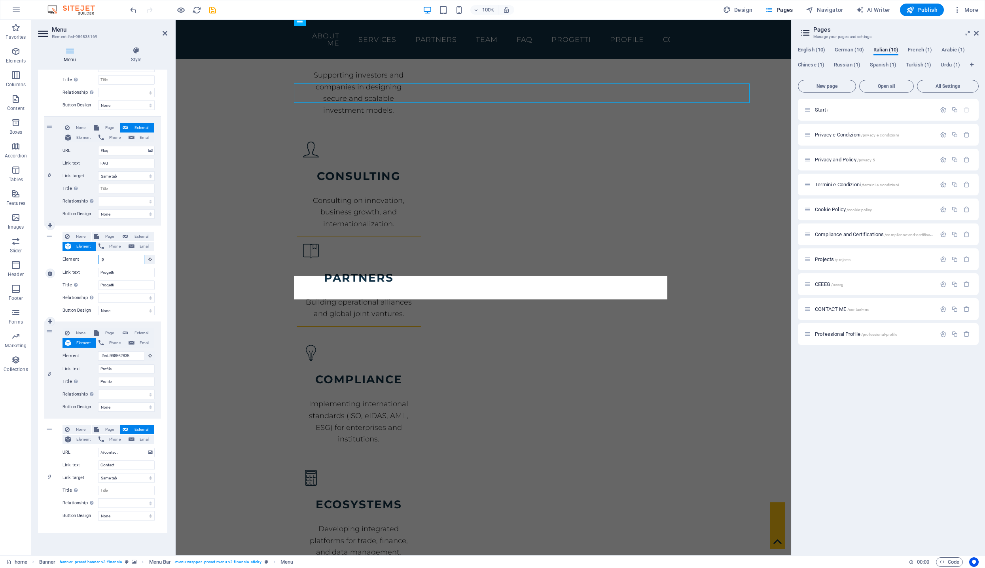
select select
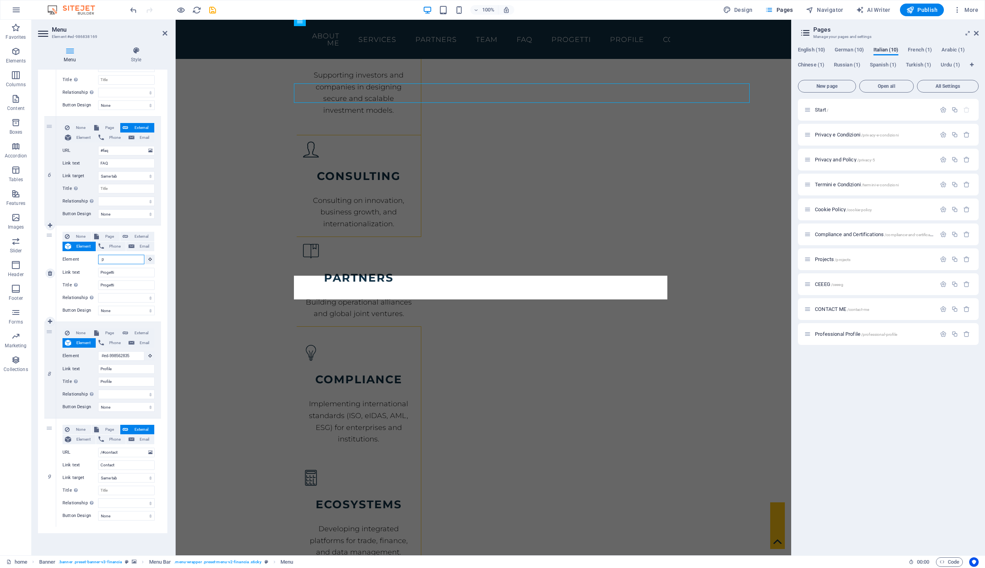
select select
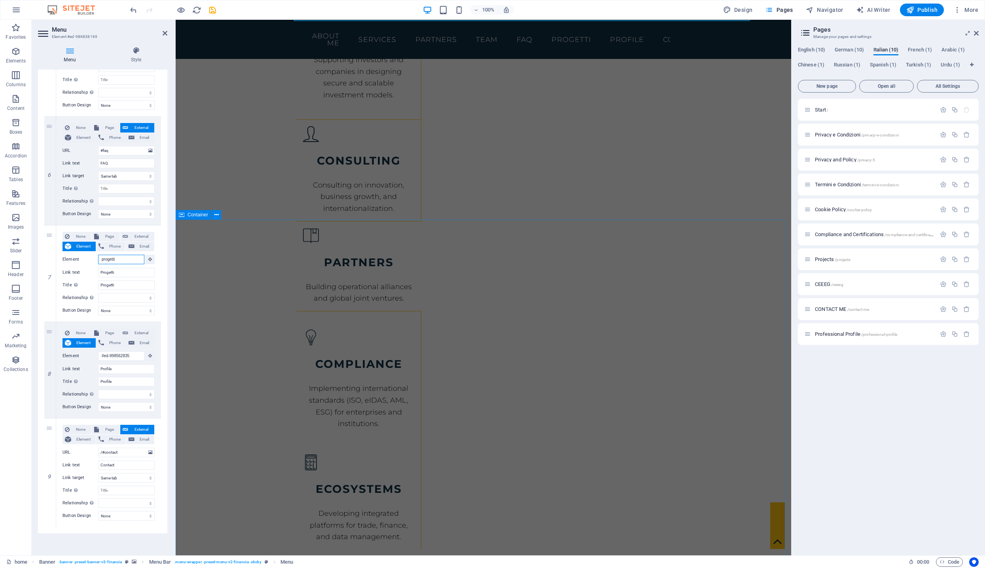
scroll to position [3577, 0]
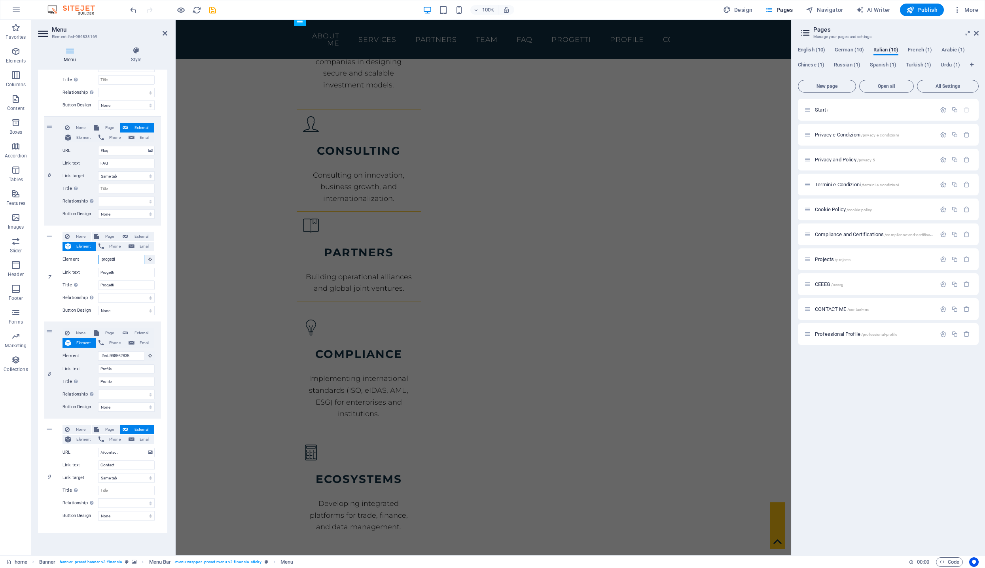
type input "#progetti"
select select
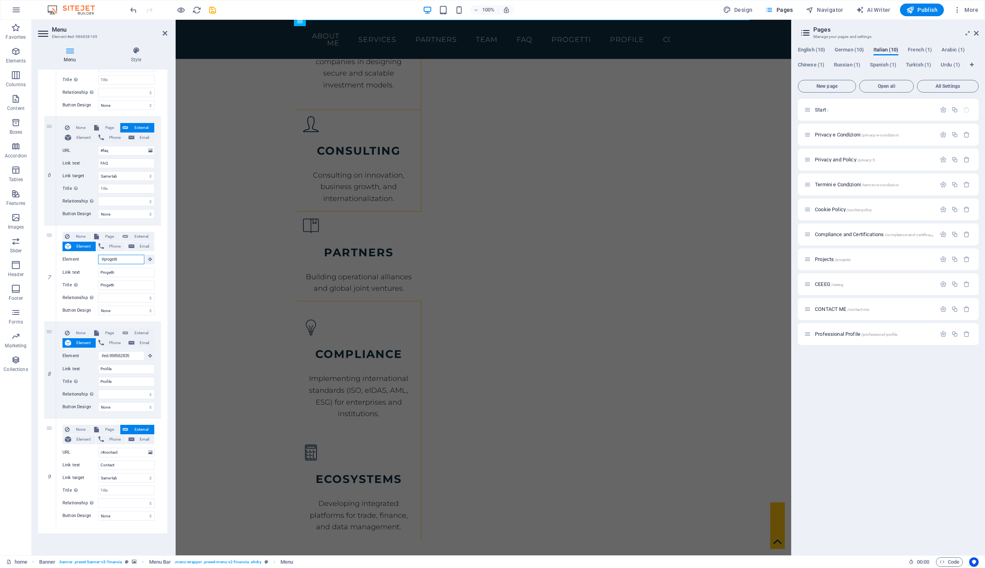
select select
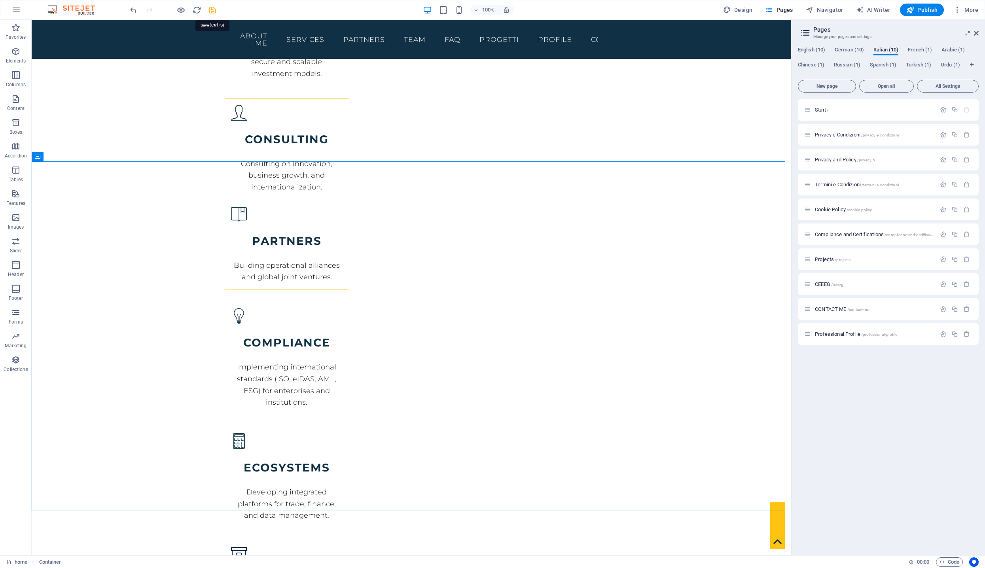
click at [212, 8] on icon "save" at bounding box center [212, 10] width 9 height 9
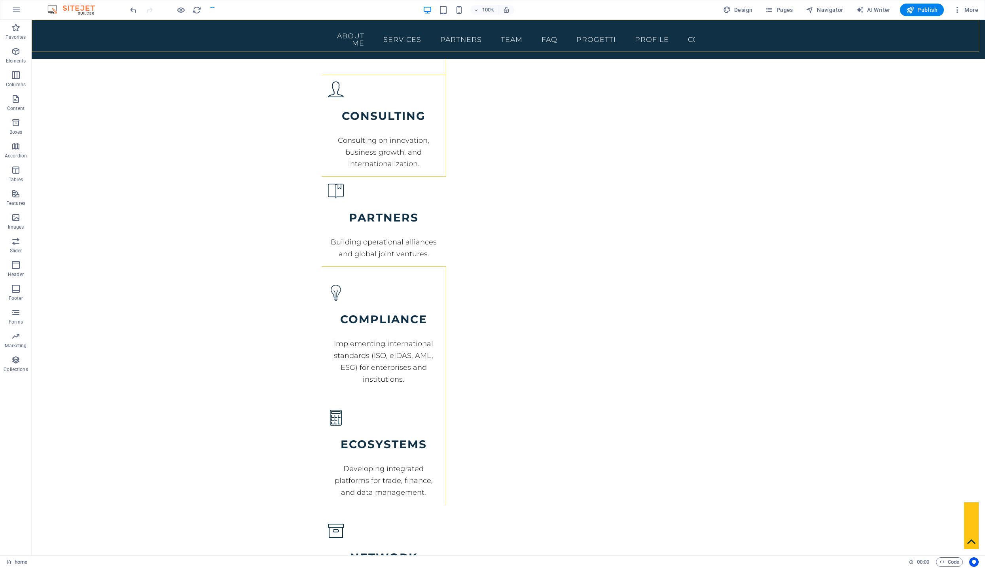
checkbox input "false"
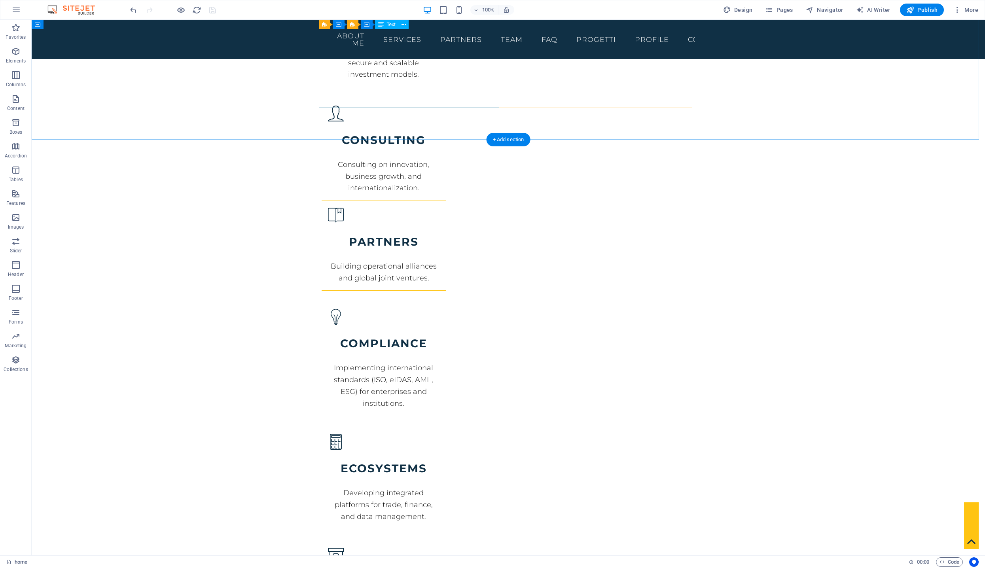
scroll to position [3554, 0]
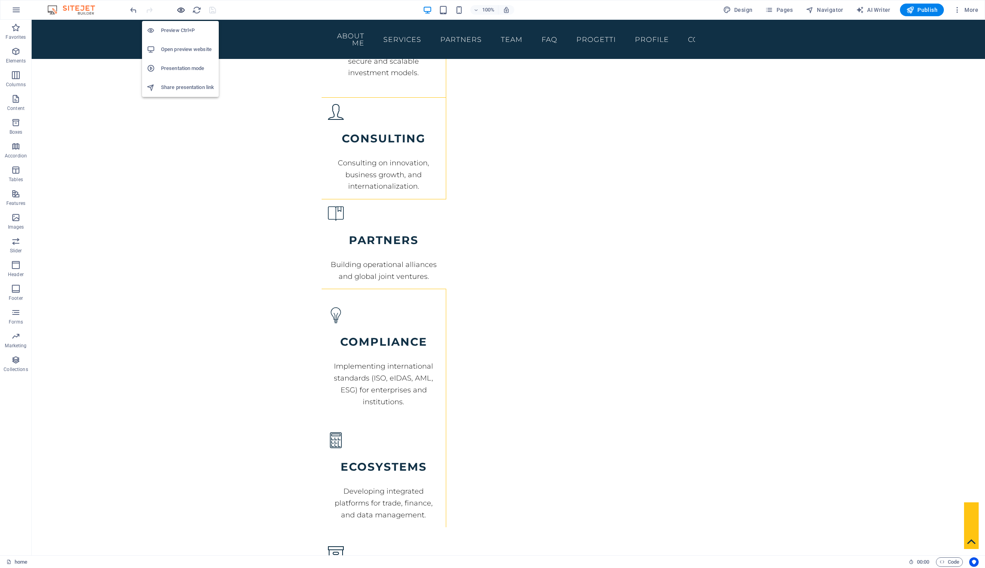
click at [179, 10] on icon "button" at bounding box center [180, 10] width 9 height 9
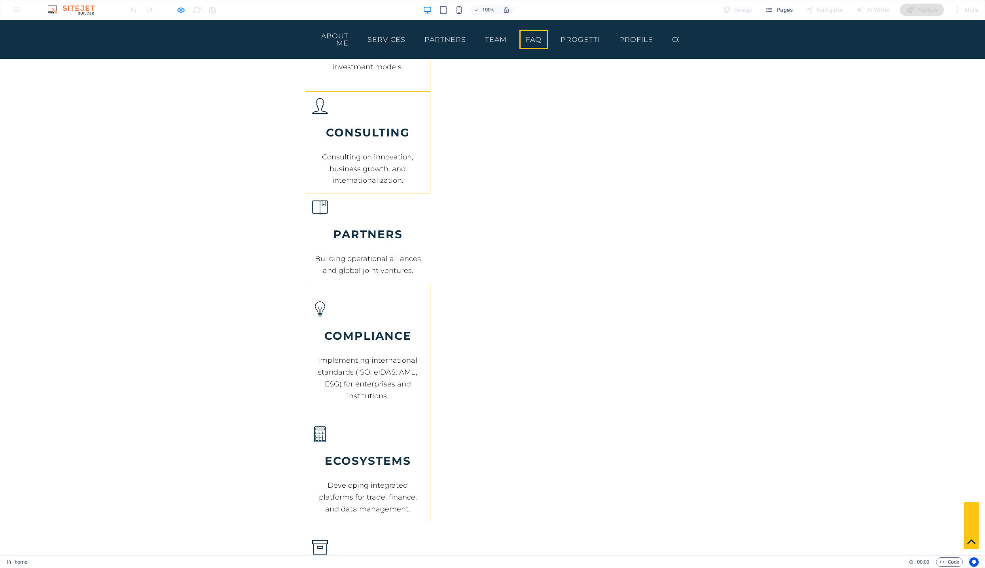
click at [548, 42] on link "FAQ" at bounding box center [533, 40] width 28 height 20
click at [606, 36] on link "Progetti" at bounding box center [580, 40] width 52 height 20
click at [606, 40] on link "Progetti" at bounding box center [580, 40] width 52 height 20
click at [659, 38] on link "Profile" at bounding box center [636, 40] width 47 height 20
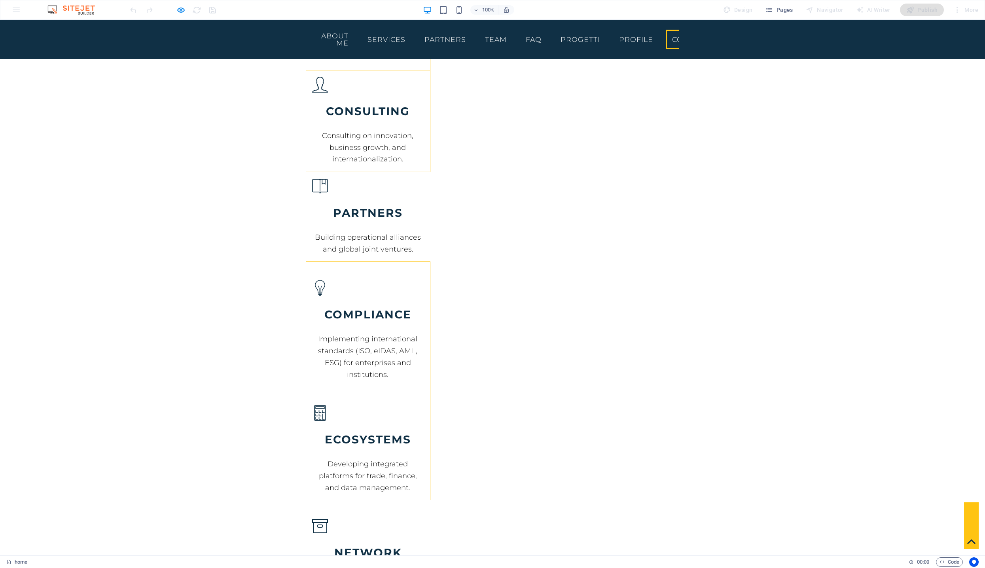
click at [714, 39] on link "Contact" at bounding box center [689, 40] width 48 height 20
click at [659, 38] on link "Profile" at bounding box center [636, 40] width 47 height 20
click at [606, 34] on link "Progetti" at bounding box center [580, 40] width 52 height 20
click at [714, 40] on link "Contact" at bounding box center [689, 40] width 48 height 20
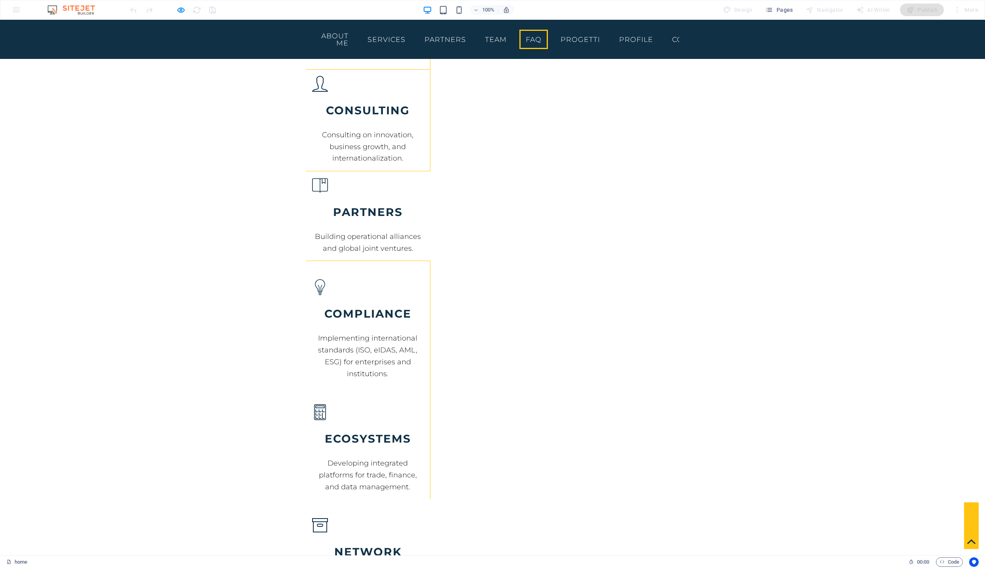
click at [548, 39] on link "FAQ" at bounding box center [533, 40] width 28 height 20
click at [513, 38] on link "Team" at bounding box center [495, 40] width 34 height 20
click at [472, 38] on link "Partners" at bounding box center [445, 40] width 54 height 20
click at [412, 31] on link "Services" at bounding box center [386, 40] width 51 height 20
drag, startPoint x: 354, startPoint y: 37, endPoint x: 331, endPoint y: 42, distance: 23.8
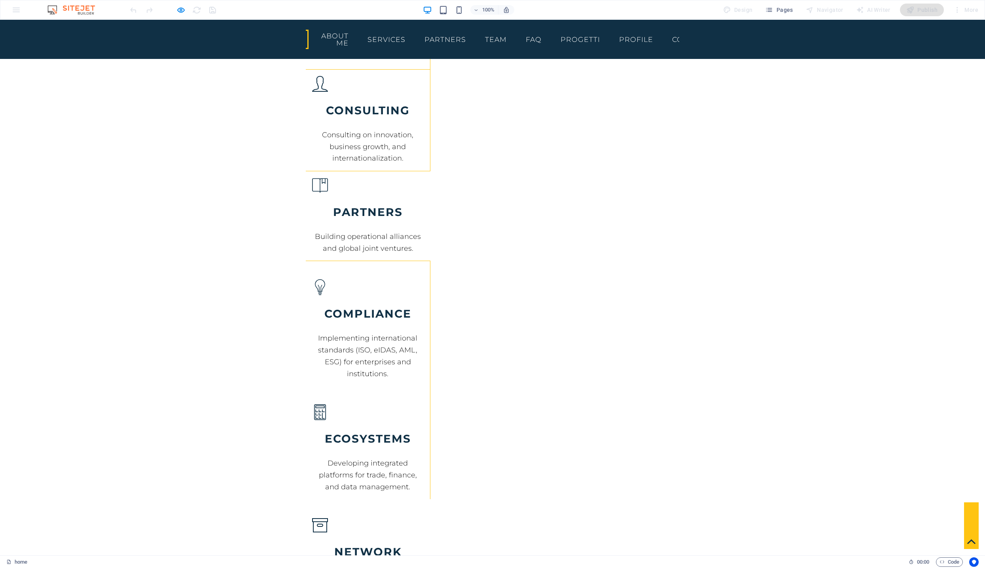
click at [351, 38] on link "About me" at bounding box center [335, 39] width 40 height 26
click at [308, 39] on link "Home" at bounding box center [289, 40] width 37 height 20
click at [180, 9] on icon "button" at bounding box center [180, 10] width 9 height 9
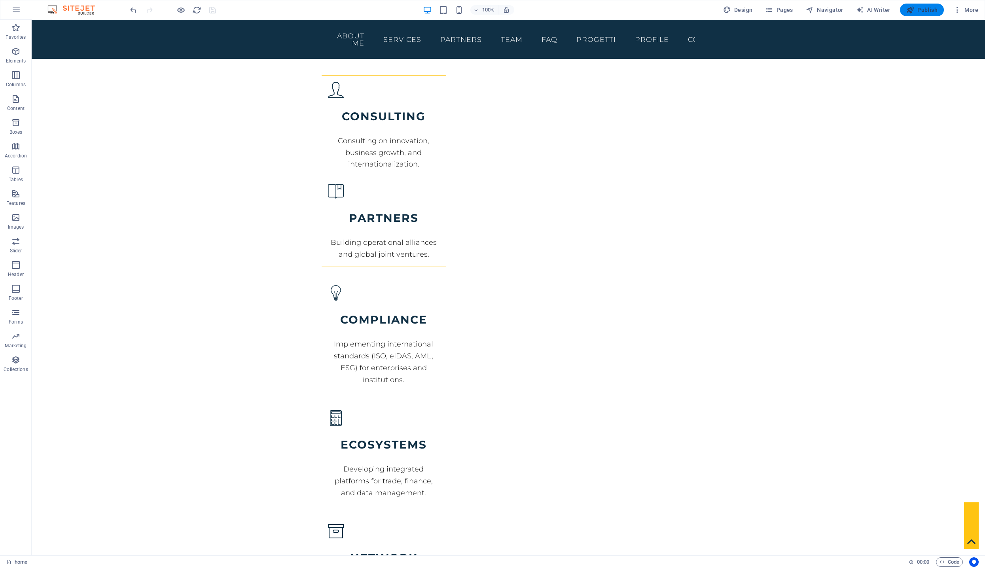
click at [929, 13] on span "Publish" at bounding box center [921, 10] width 31 height 8
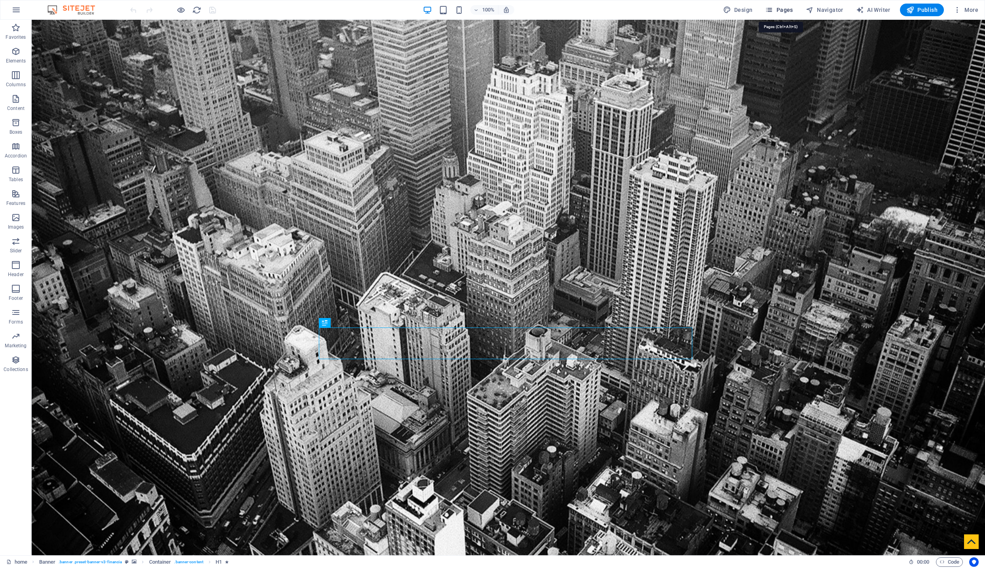
click at [779, 10] on span "Pages" at bounding box center [779, 10] width 28 height 8
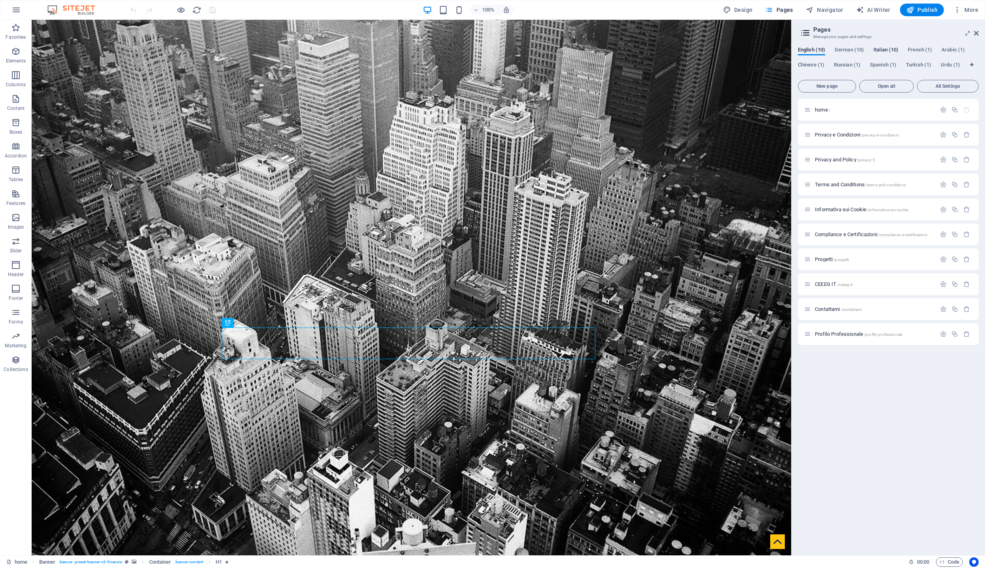
click at [890, 48] on span "Italian (10)" at bounding box center [885, 50] width 25 height 11
click at [829, 110] on p "Start /" at bounding box center [874, 109] width 119 height 5
click at [829, 110] on div "Start /" at bounding box center [888, 110] width 181 height 22
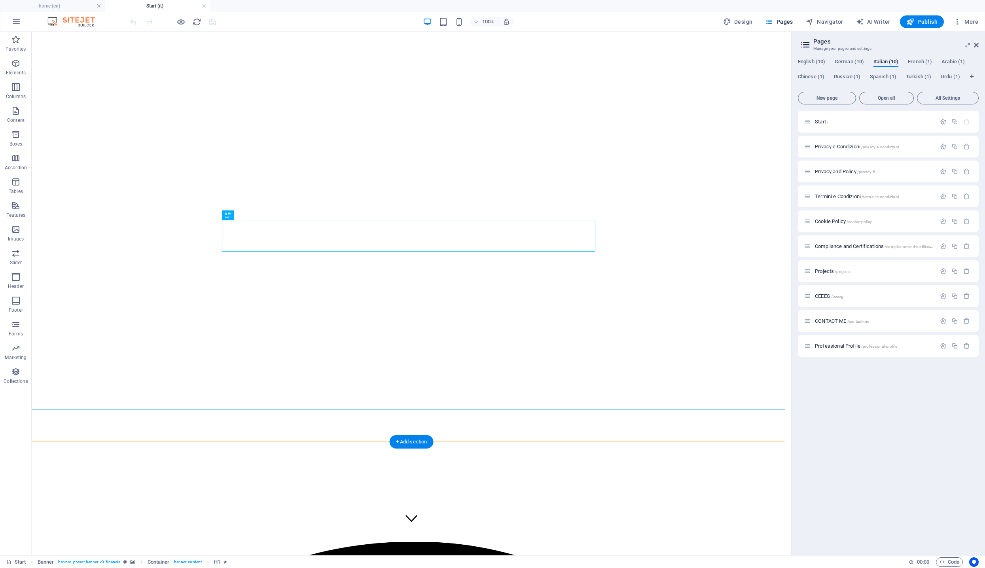
scroll to position [113, 0]
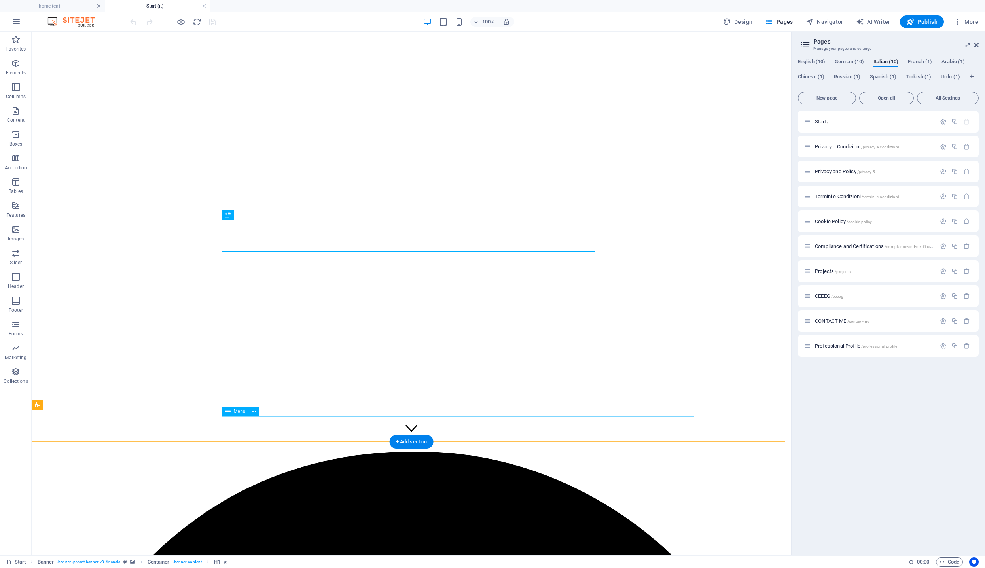
select select
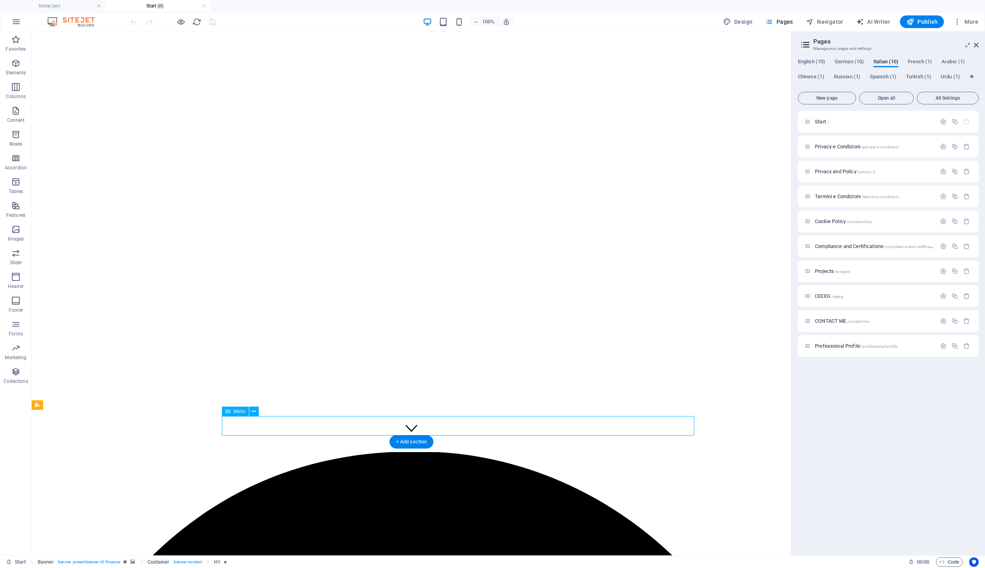
select select
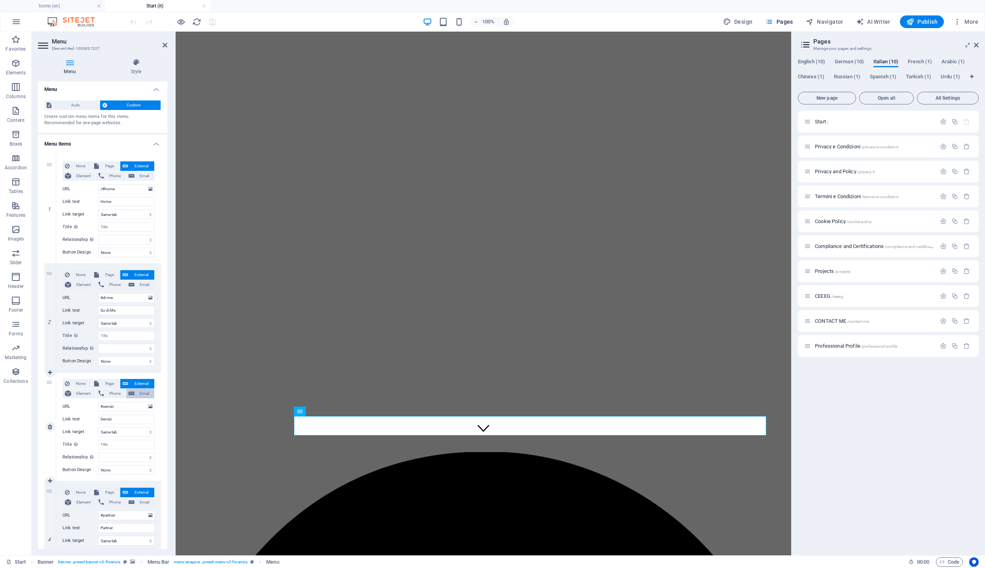
scroll to position [391, 0]
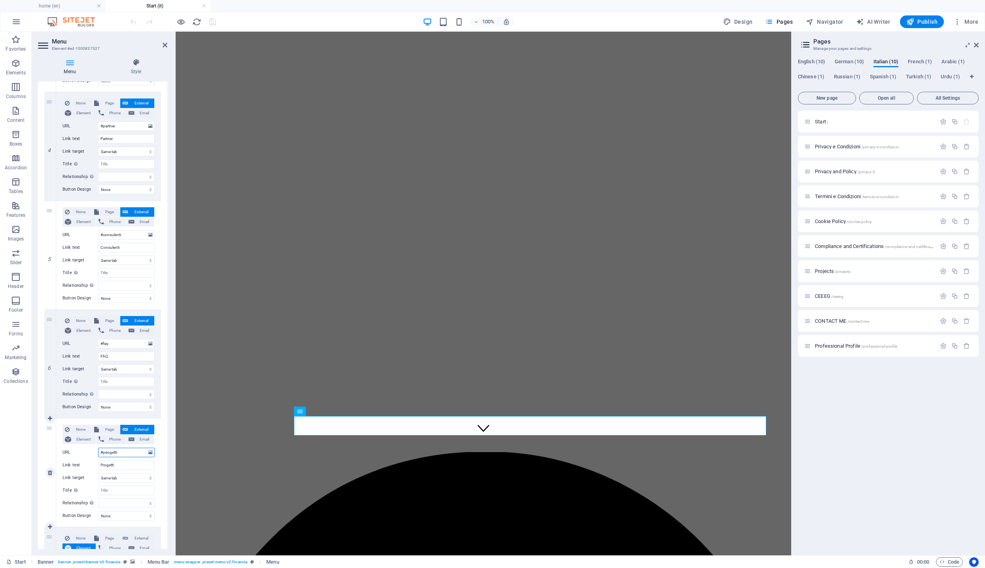
click at [106, 454] on input "#peogetti" at bounding box center [126, 452] width 57 height 9
type input "#pogetti"
select select
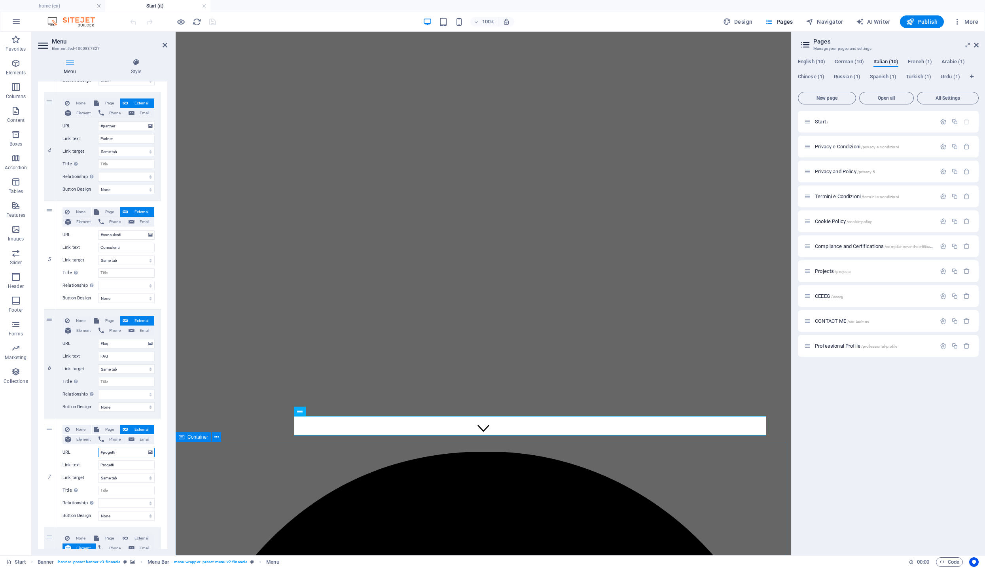
select select
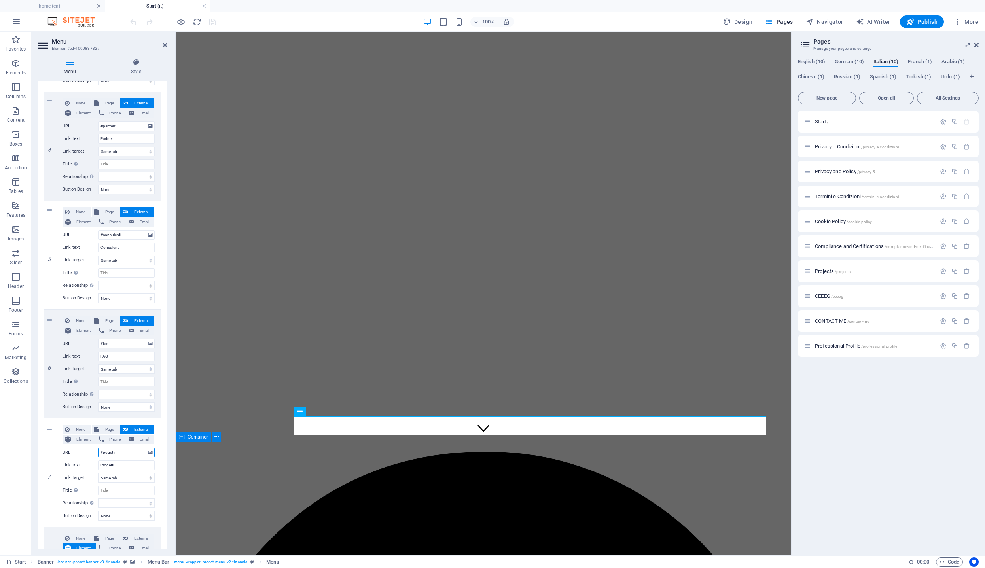
select select
type input "#progetti"
select select
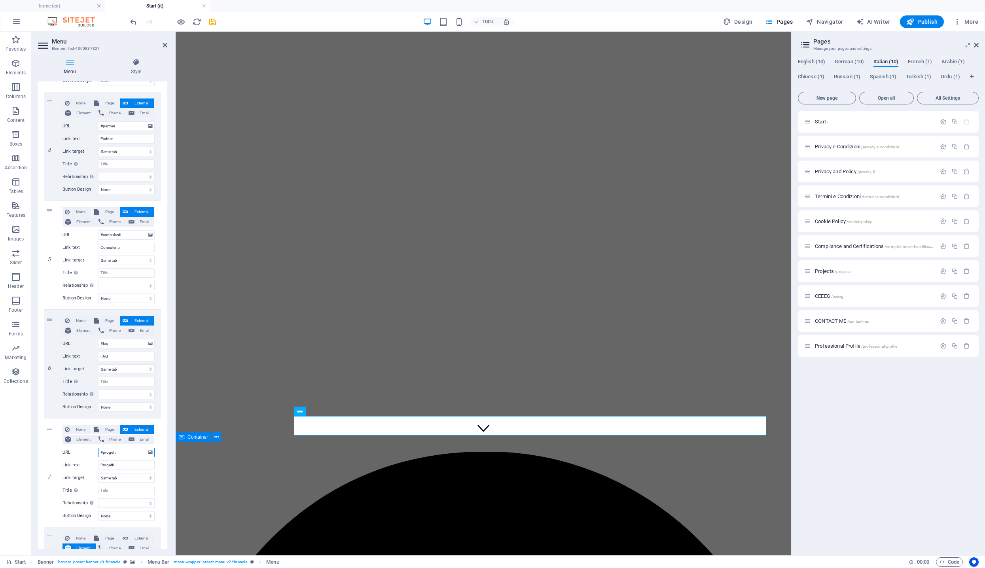
select select
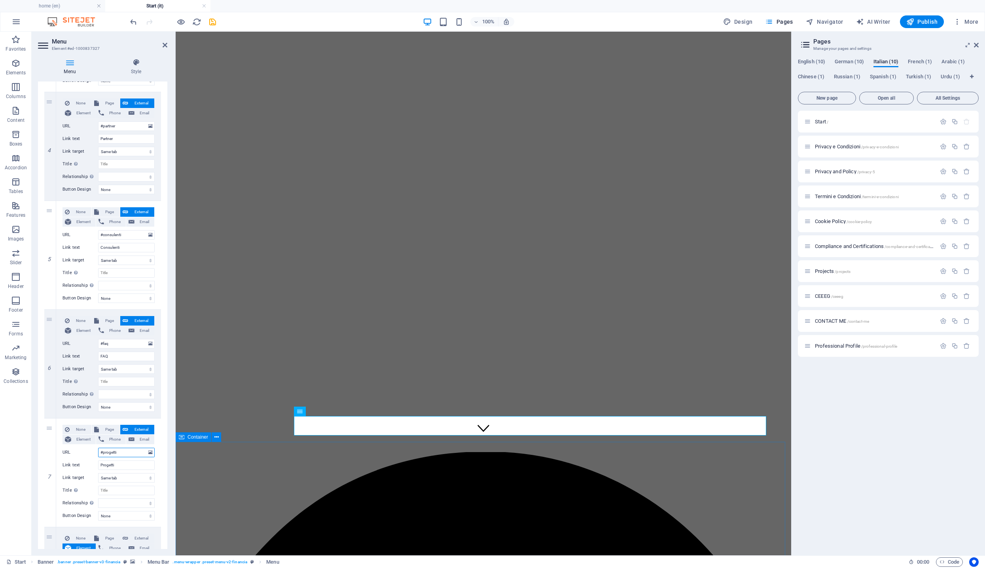
select select
type input "#progetti"
click at [216, 22] on icon "save" at bounding box center [212, 21] width 9 height 9
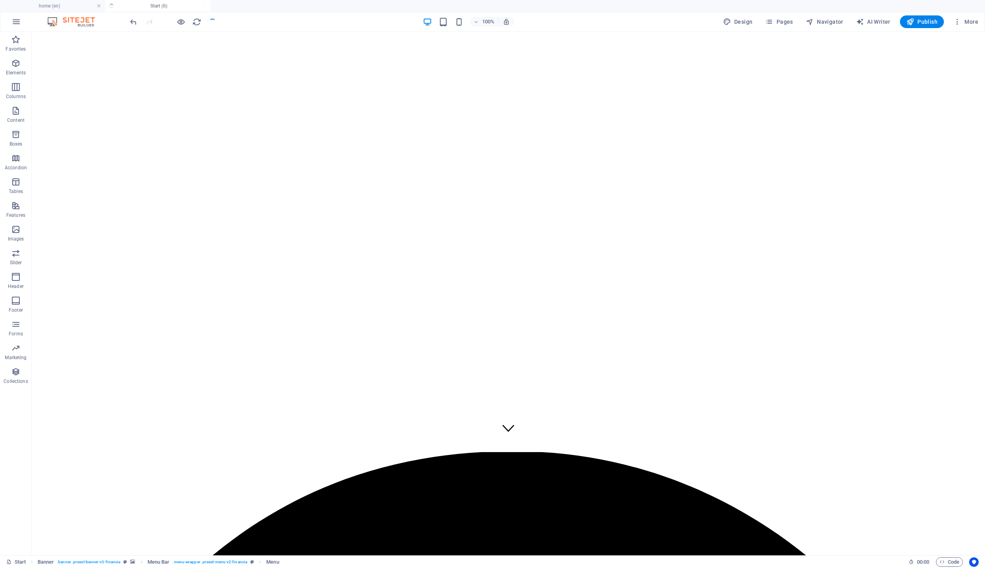
checkbox input "false"
click at [917, 25] on span "Publish" at bounding box center [921, 22] width 31 height 8
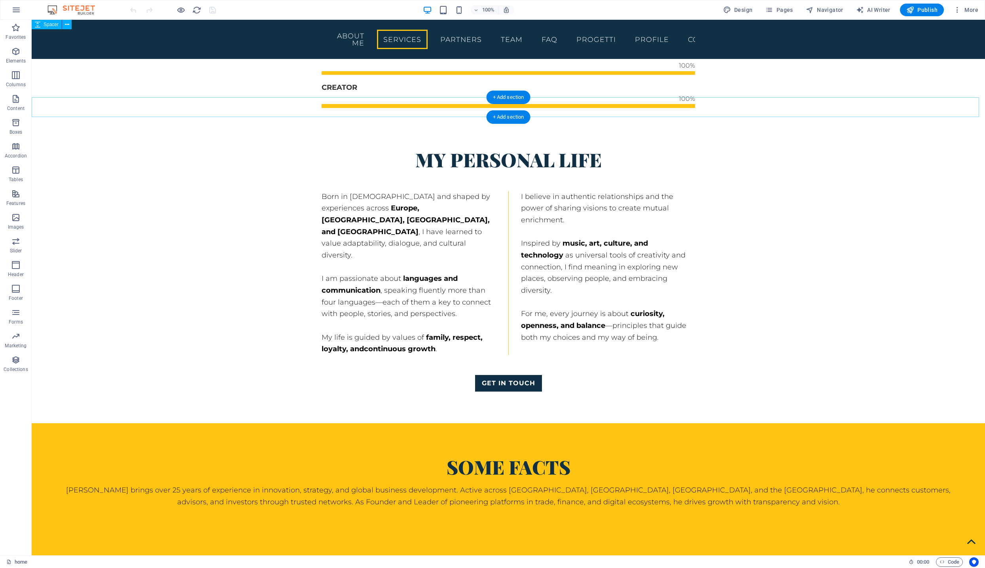
scroll to position [1777, 0]
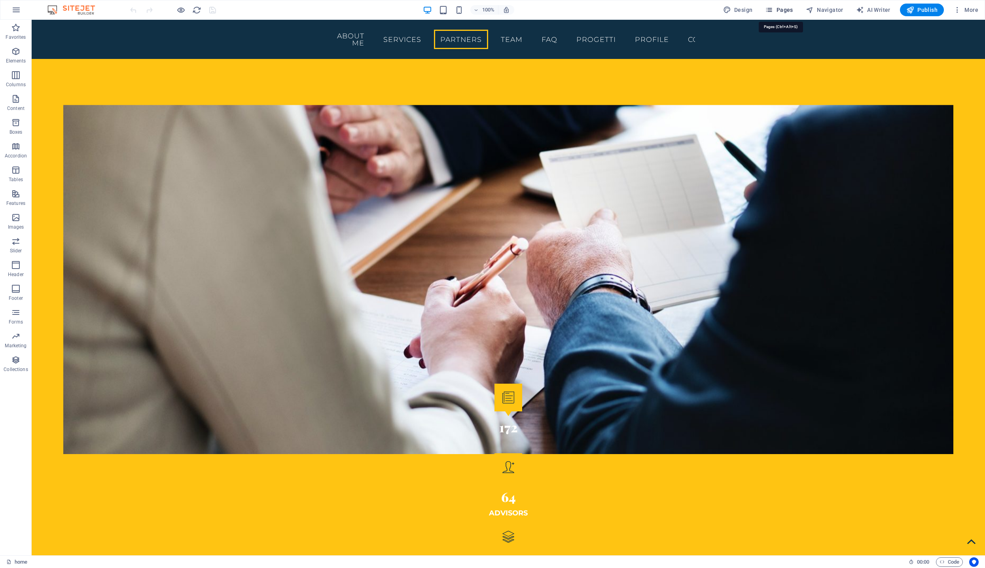
click at [784, 11] on span "Pages" at bounding box center [779, 10] width 28 height 8
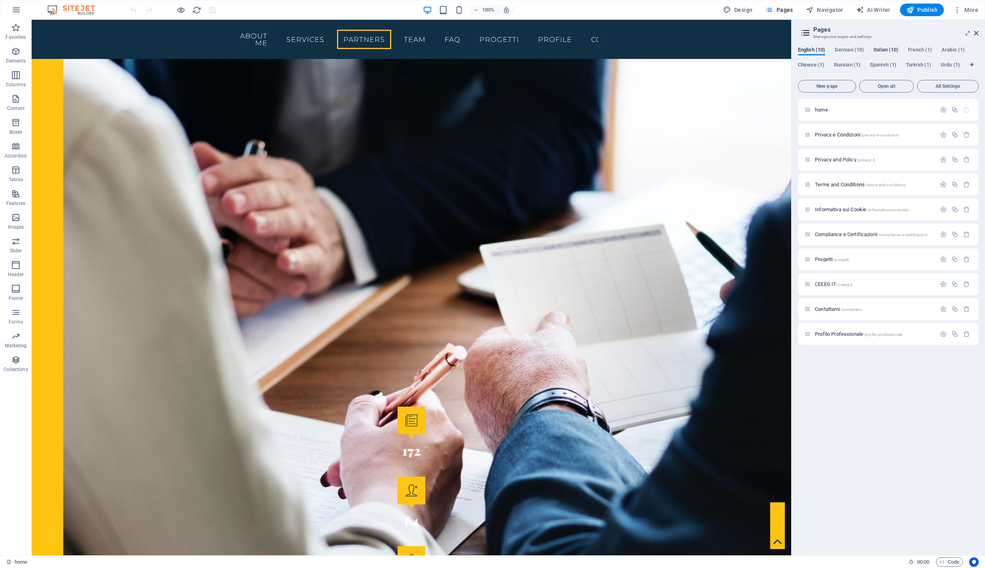
click at [887, 48] on span "Italian (10)" at bounding box center [885, 50] width 25 height 11
click at [828, 109] on span "/" at bounding box center [827, 110] width 2 height 4
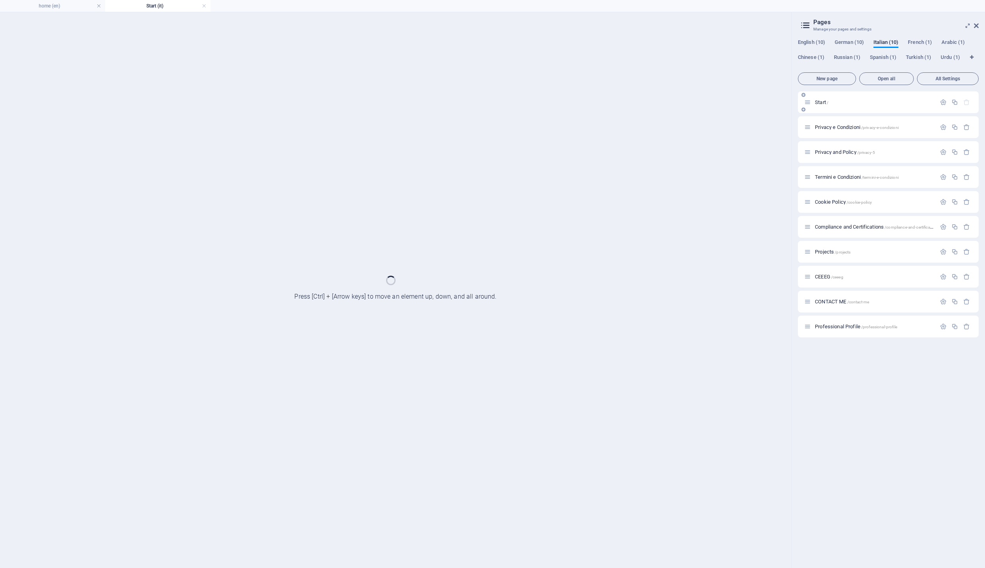
click at [828, 109] on div "Start /" at bounding box center [888, 102] width 181 height 22
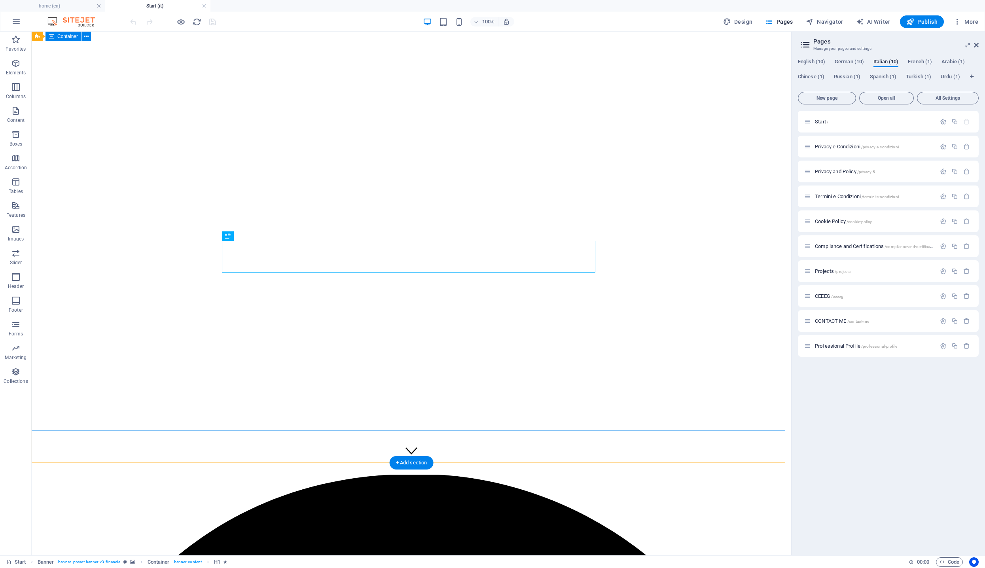
scroll to position [119, 0]
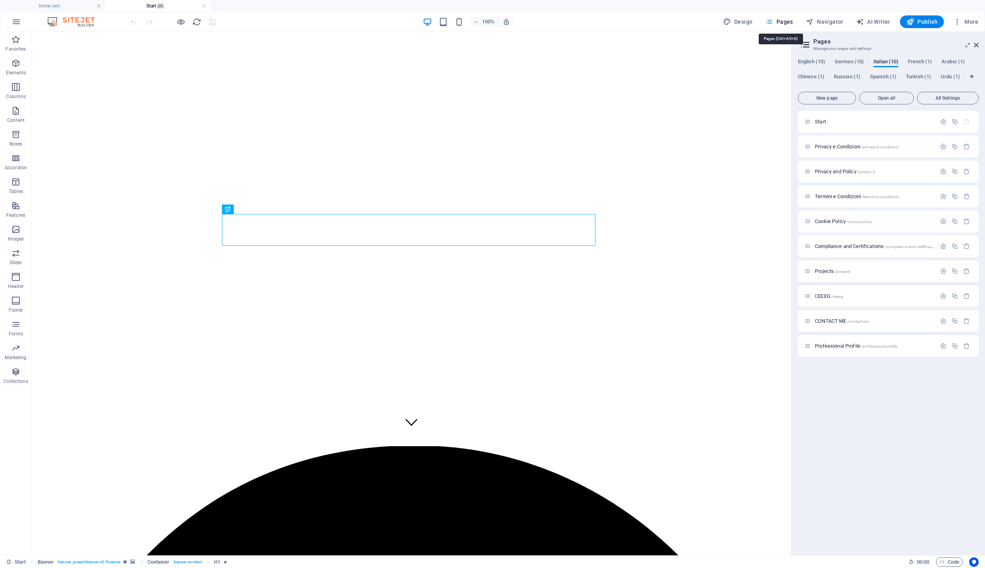
click at [787, 19] on span "Pages" at bounding box center [779, 22] width 28 height 8
click at [887, 58] on div "English (10) German (10) Italian (10) French (1) Arabic (1) Chinese (1) Russian…" at bounding box center [887, 303] width 193 height 503
click at [887, 60] on span "Italian (10)" at bounding box center [885, 62] width 25 height 11
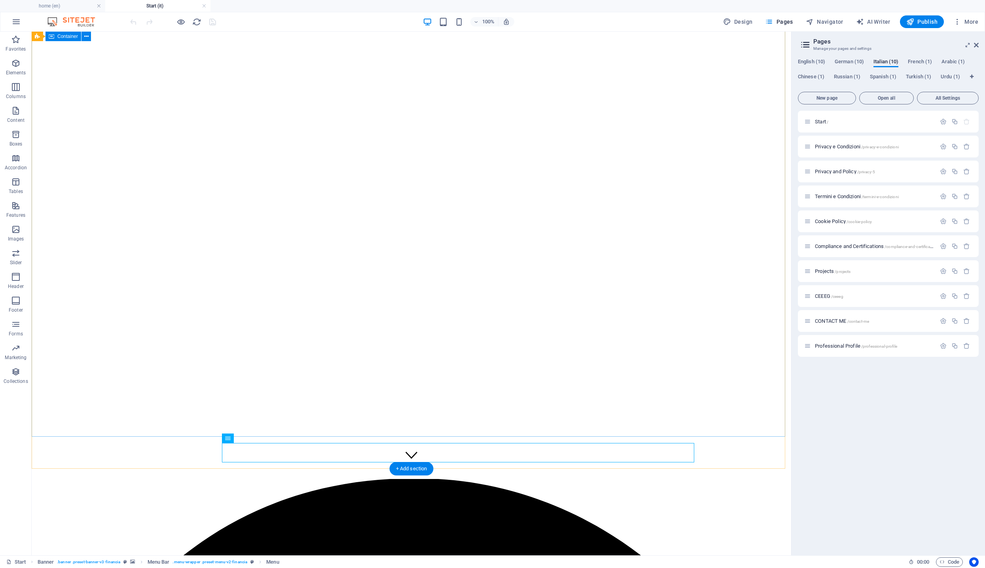
scroll to position [112, 0]
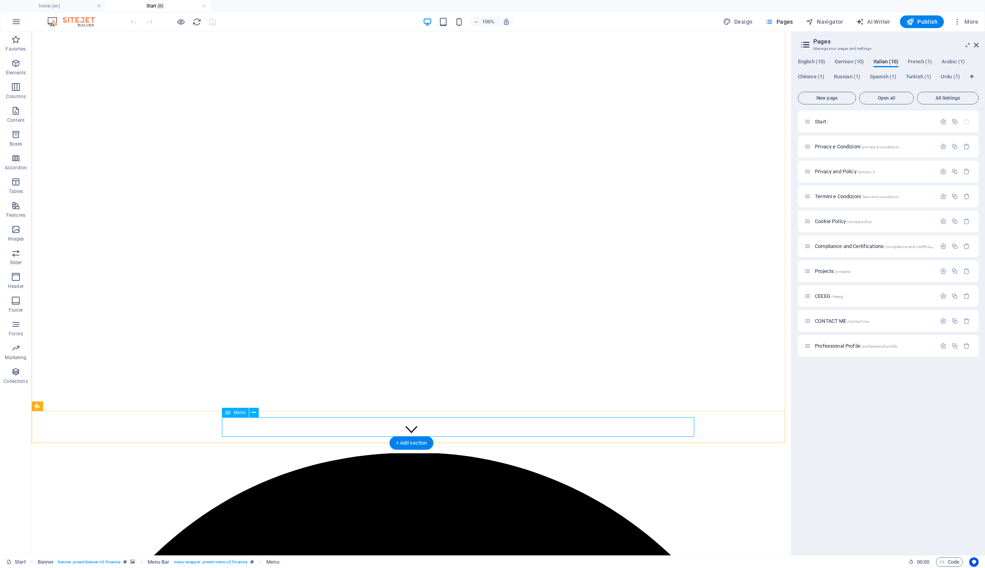
select select
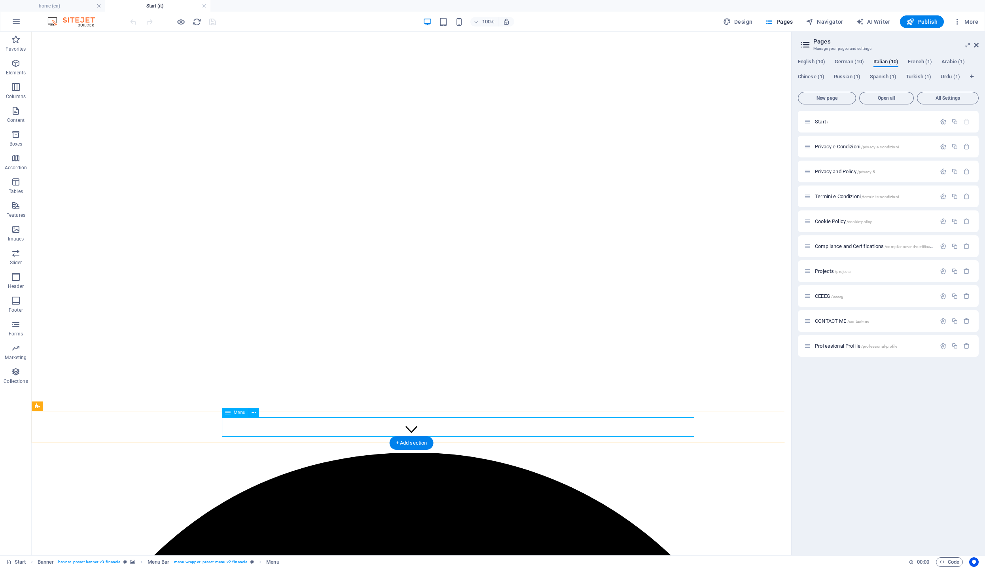
select select
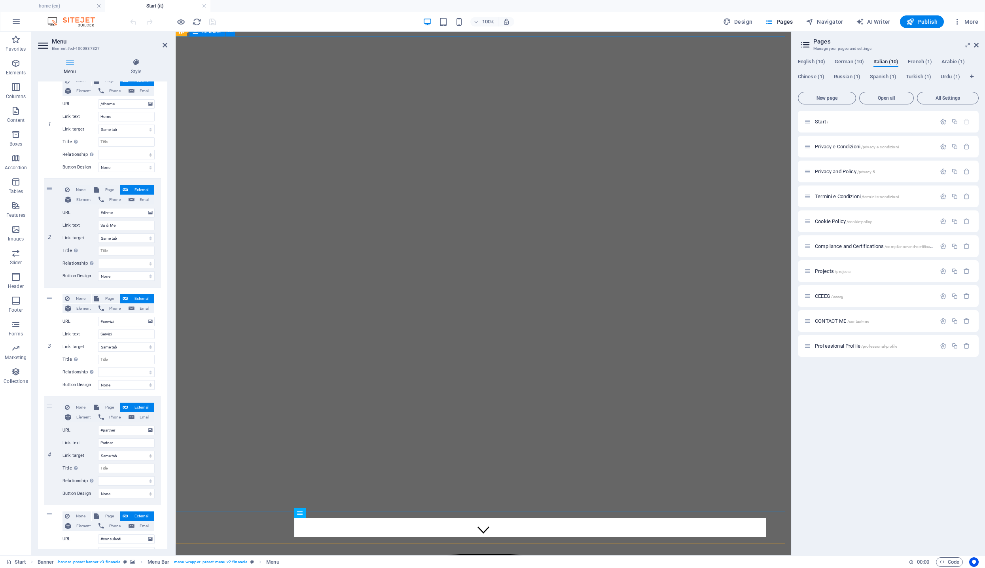
scroll to position [10, 0]
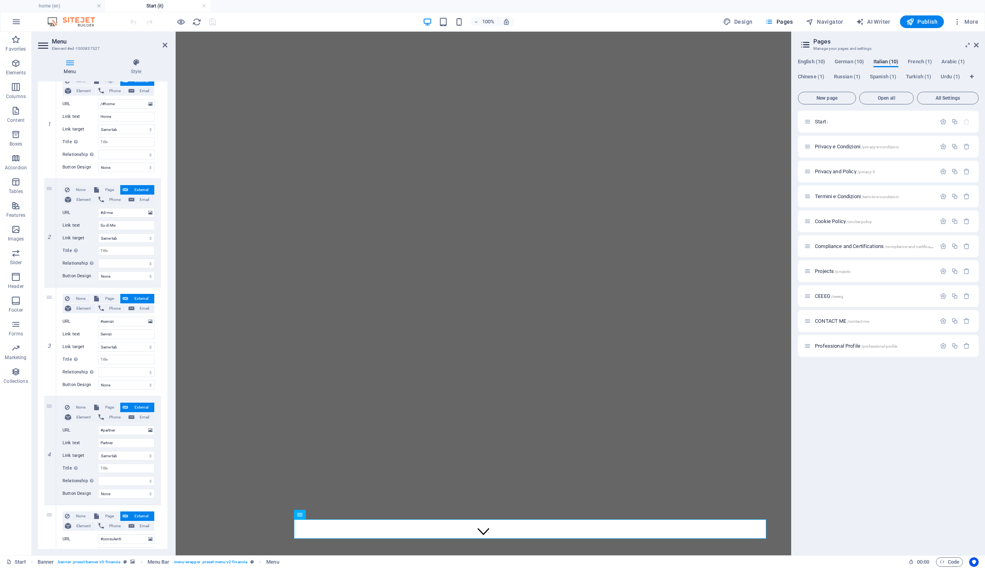
click at [819, 450] on div "Start / Privacy e Condizioni /privacy-e-condizioni Privacy and Policy /privacy-…" at bounding box center [888, 330] width 181 height 438
click at [67, 66] on icon at bounding box center [70, 63] width 64 height 8
click at [138, 43] on h2 "Menu" at bounding box center [109, 41] width 115 height 7
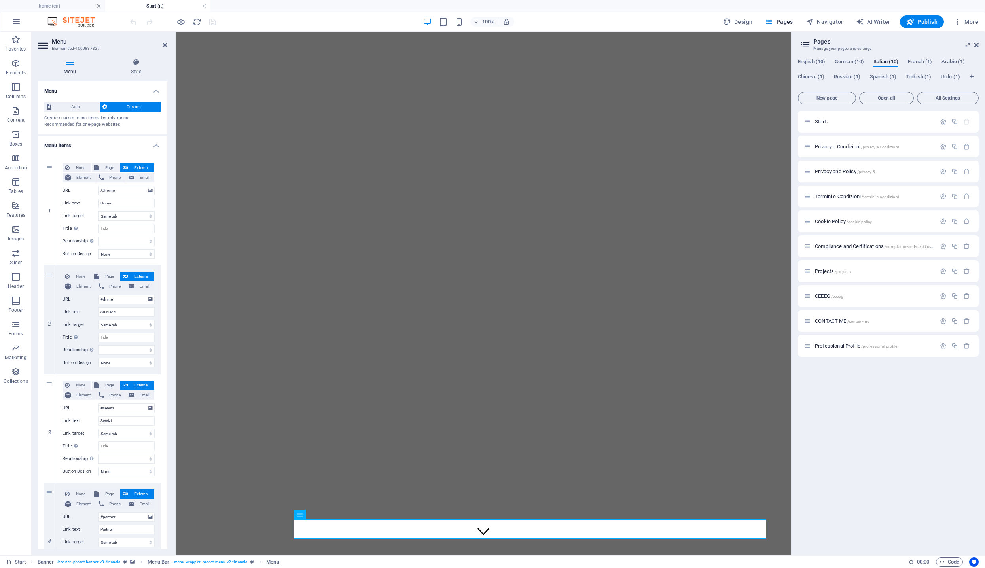
click at [68, 65] on icon at bounding box center [70, 63] width 64 height 8
click at [78, 89] on h4 "Menu" at bounding box center [102, 88] width 129 height 14
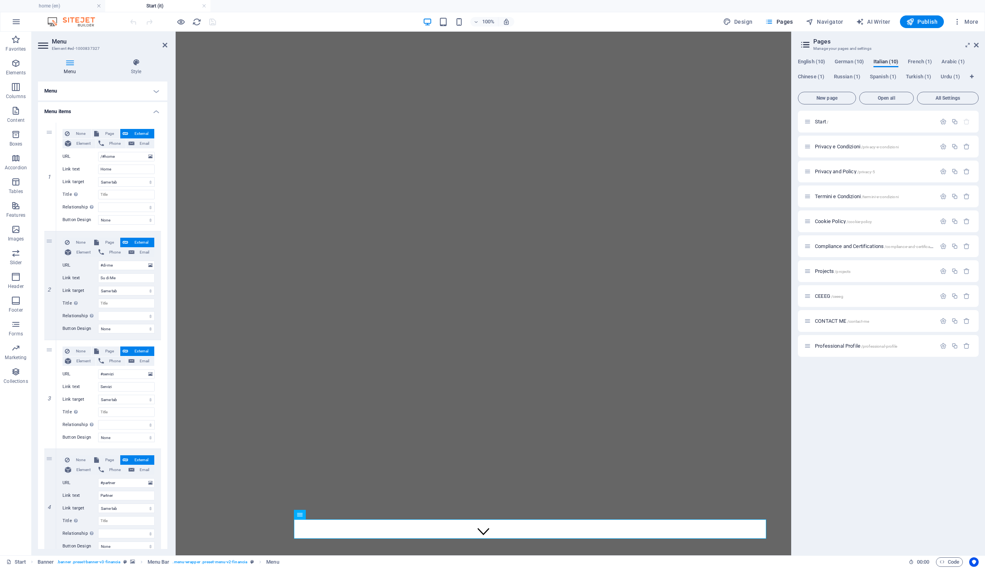
click at [78, 89] on h4 "Menu" at bounding box center [102, 90] width 129 height 19
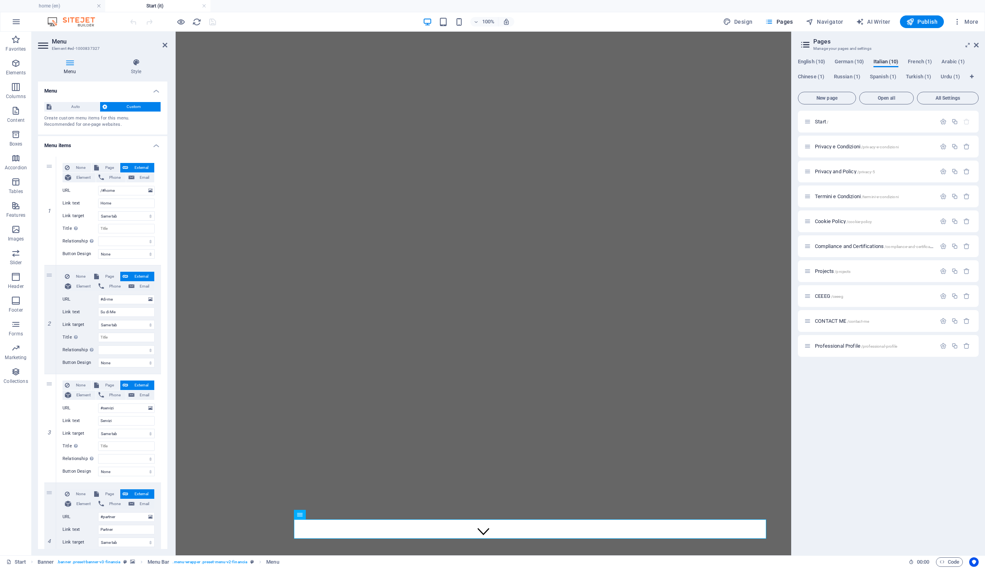
click at [92, 65] on icon at bounding box center [70, 63] width 64 height 8
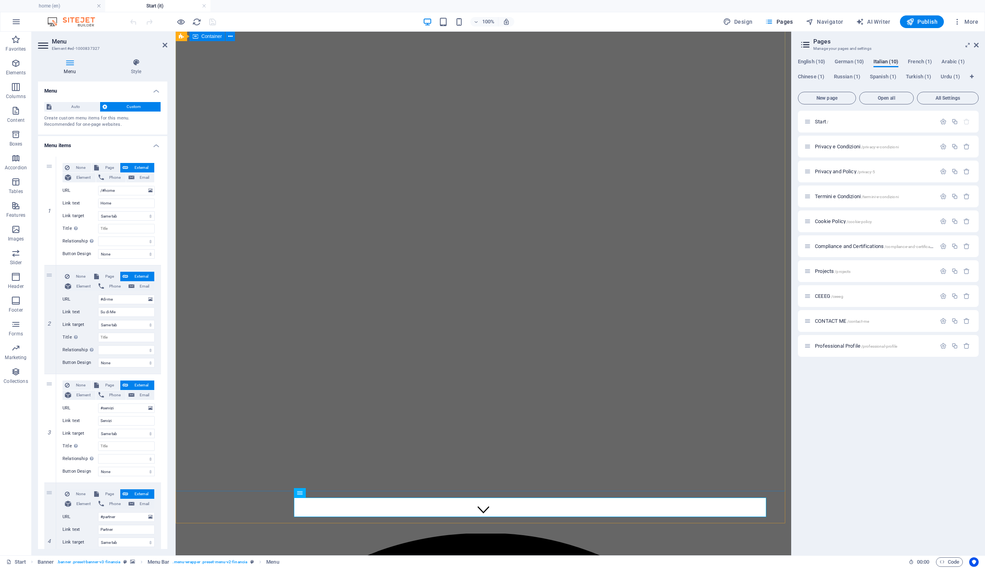
scroll to position [30, 0]
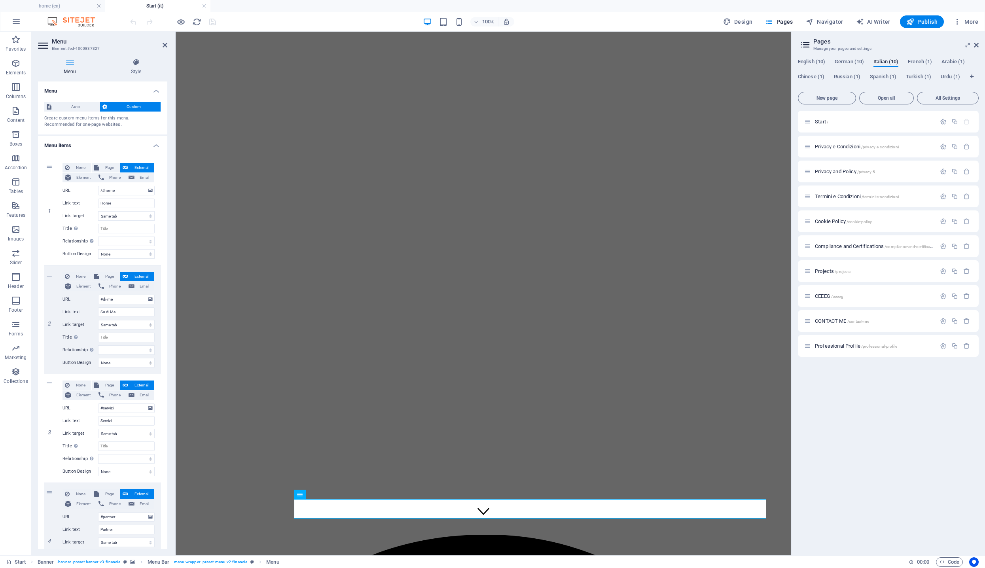
click at [574, 23] on div "100% Design Pages Navigator AI Writer Publish More" at bounding box center [555, 21] width 853 height 13
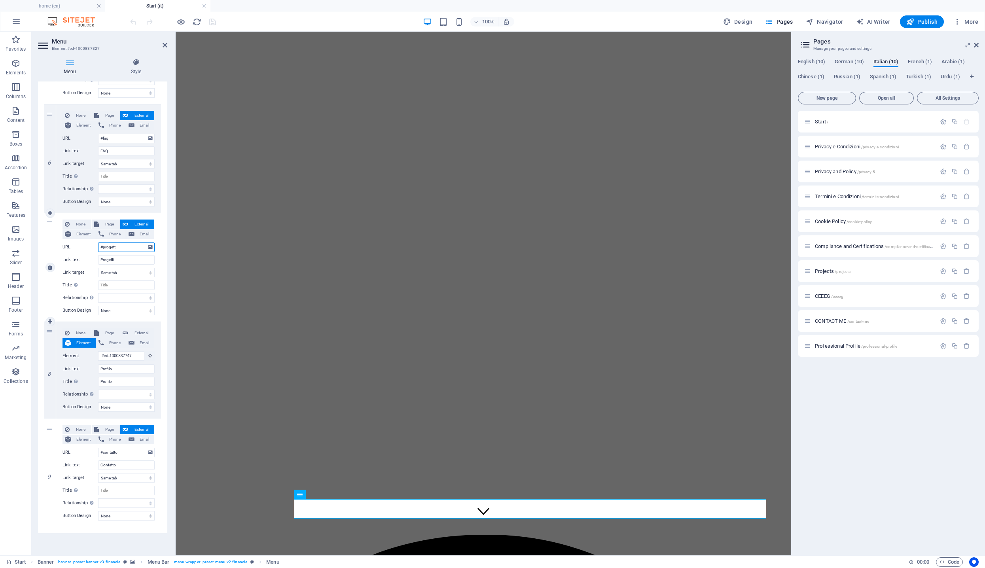
drag, startPoint x: 128, startPoint y: 245, endPoint x: 58, endPoint y: 241, distance: 70.5
click at [58, 241] on div "None Page External Element Phone Email Page home Privacy e Condizioni Privacy a…" at bounding box center [108, 267] width 105 height 108
click at [260, 24] on div "100% Design Pages Navigator AI Writer Publish More" at bounding box center [555, 21] width 853 height 13
click at [923, 19] on span "Publish" at bounding box center [921, 22] width 31 height 8
